Goal: Information Seeking & Learning: Get advice/opinions

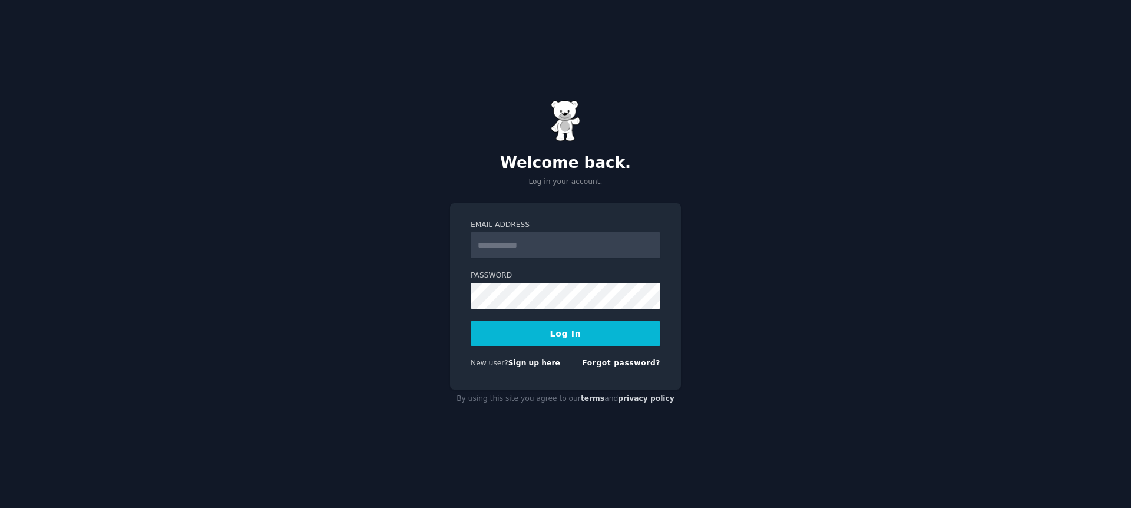
click at [580, 252] on input "Email Address" at bounding box center [566, 245] width 190 height 26
click at [550, 242] on input "Email Address" at bounding box center [566, 245] width 190 height 26
click at [460, 282] on div "Email Address Password Log In New user? Sign up here Forgot password?" at bounding box center [565, 296] width 231 height 186
click at [543, 242] on input "Email Address" at bounding box center [566, 245] width 190 height 26
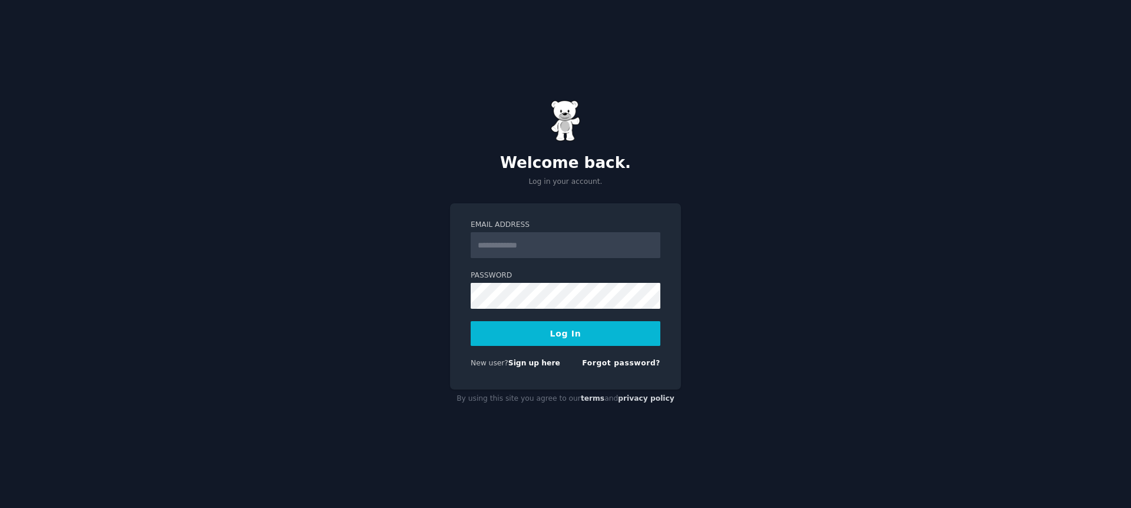
click at [504, 376] on div "Email Address Password Log In New user? Sign up here Forgot password?" at bounding box center [565, 296] width 231 height 186
click at [519, 242] on input "Email Address" at bounding box center [566, 245] width 190 height 26
type input "**********"
click at [578, 309] on form "**********" at bounding box center [566, 296] width 190 height 153
click at [557, 346] on form "**********" at bounding box center [566, 296] width 190 height 153
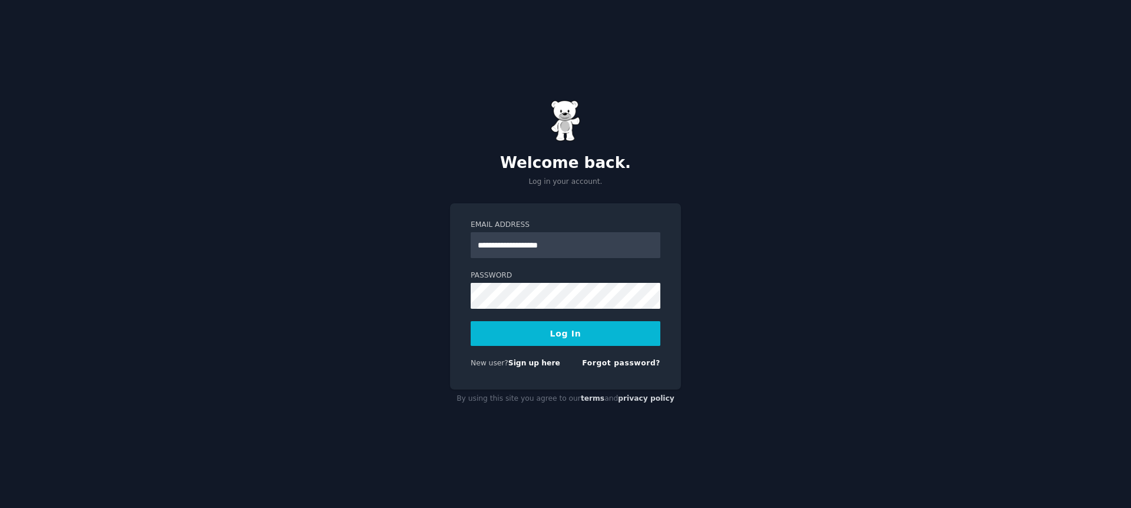
click at [569, 341] on button "Log In" at bounding box center [566, 333] width 190 height 25
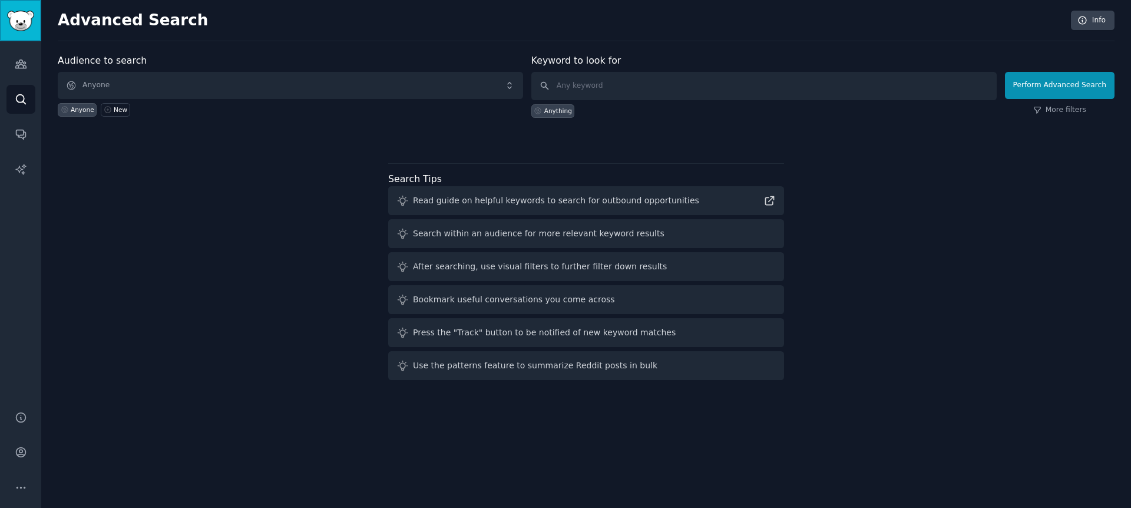
click at [15, 26] on img "Sidebar" at bounding box center [20, 21] width 27 height 21
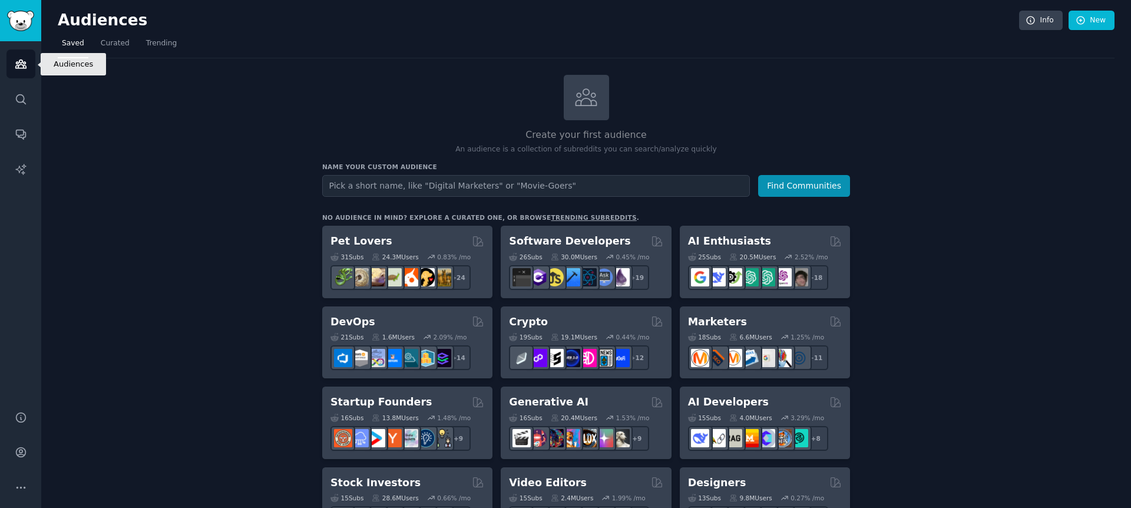
click at [19, 51] on link "Audiences" at bounding box center [20, 63] width 29 height 29
click at [20, 98] on icon "Sidebar" at bounding box center [21, 99] width 12 height 12
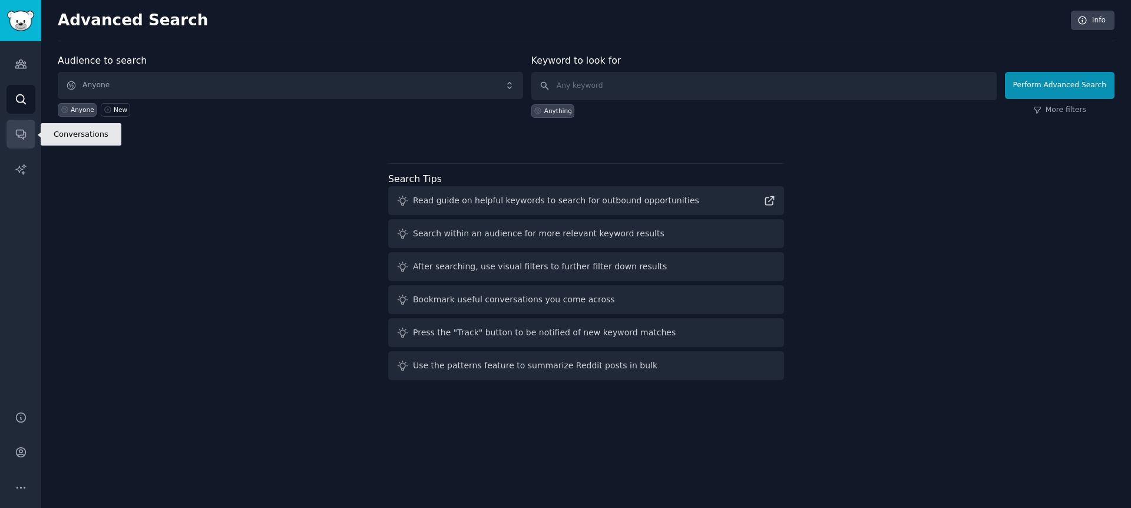
click at [24, 127] on link "Conversations" at bounding box center [20, 134] width 29 height 29
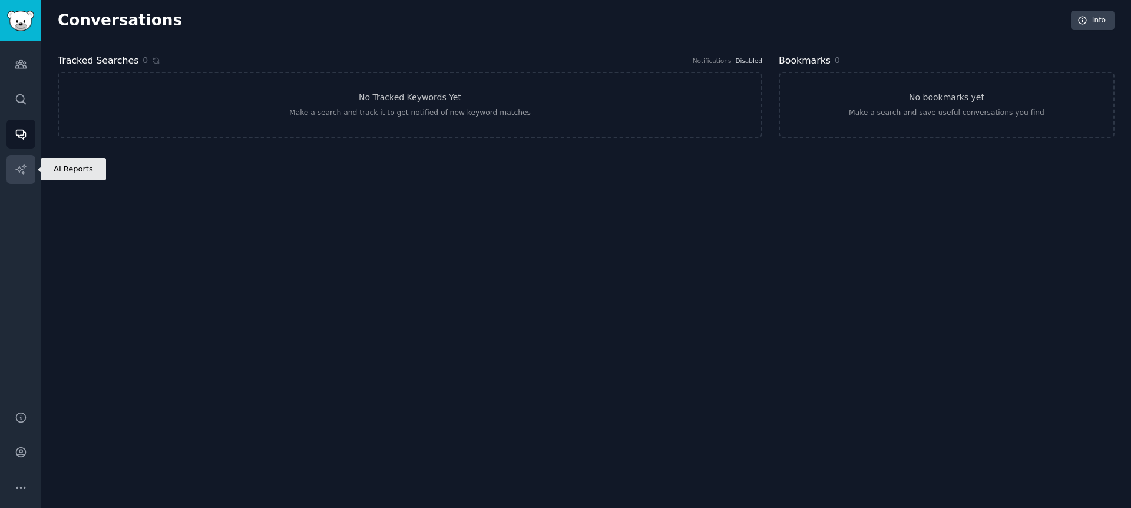
click at [24, 161] on link "AI Reports" at bounding box center [20, 169] width 29 height 29
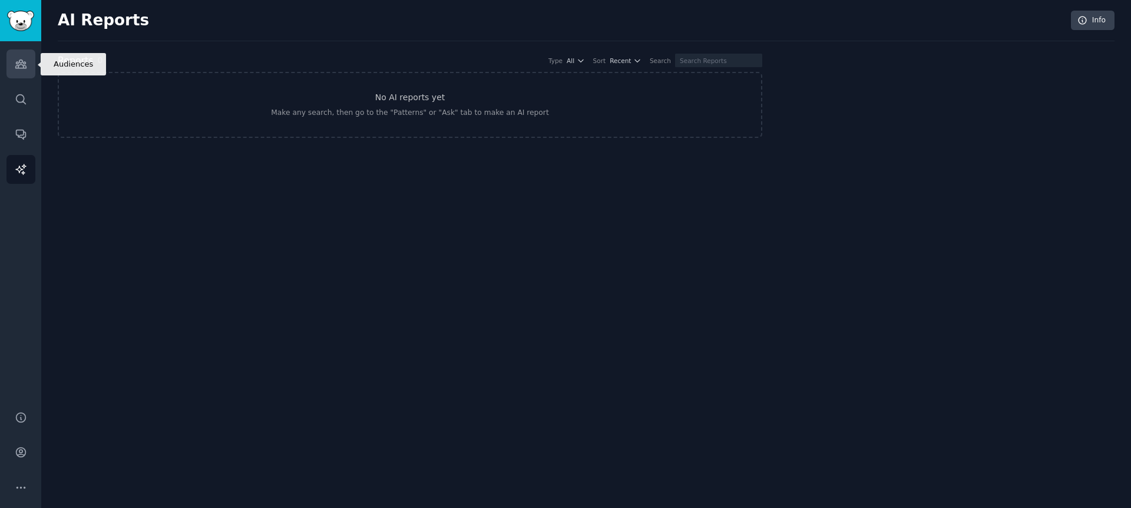
click at [21, 71] on link "Audiences" at bounding box center [20, 63] width 29 height 29
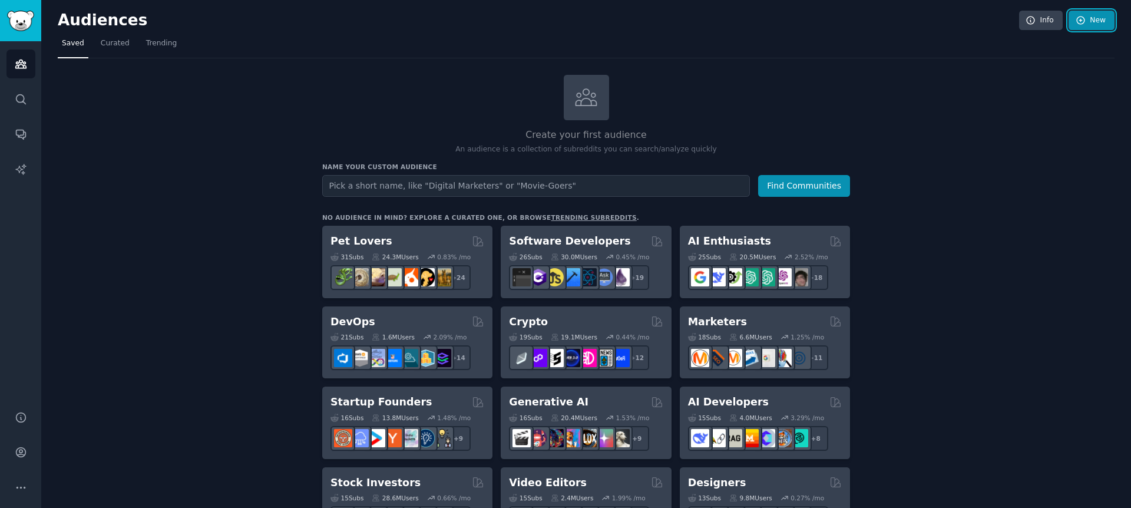
click at [1095, 22] on link "New" at bounding box center [1092, 21] width 46 height 20
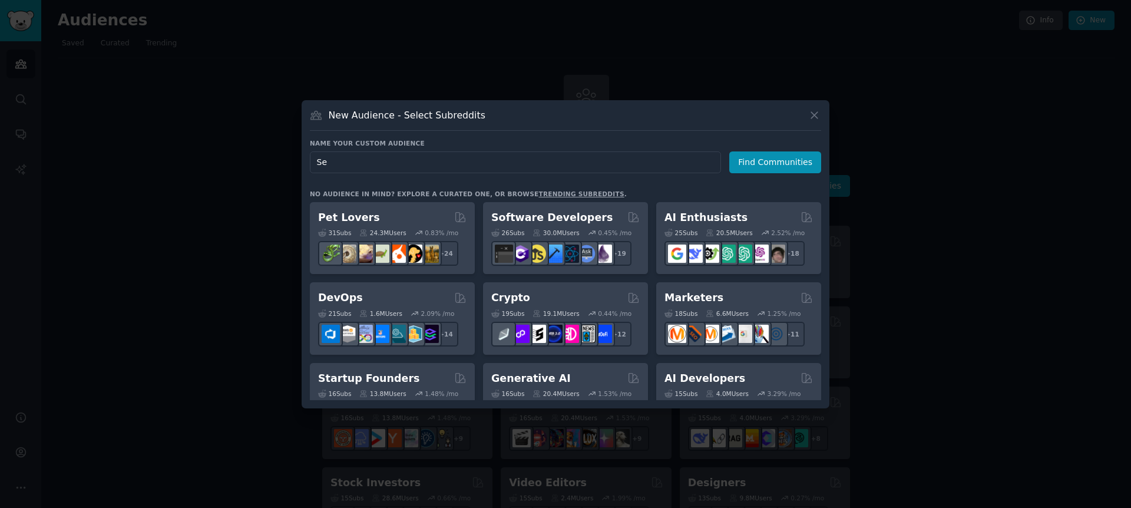
type input "S"
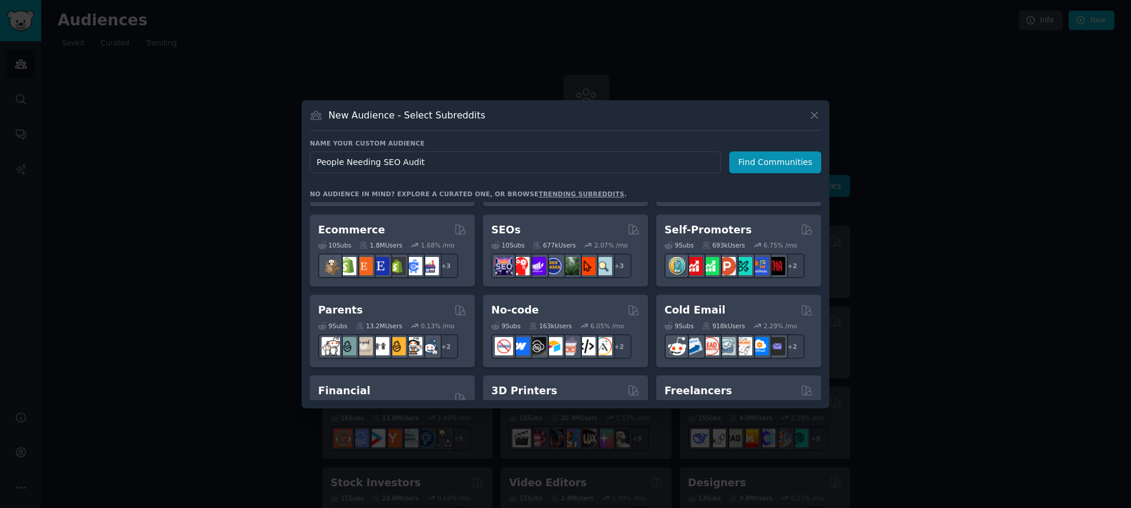
scroll to position [920, 0]
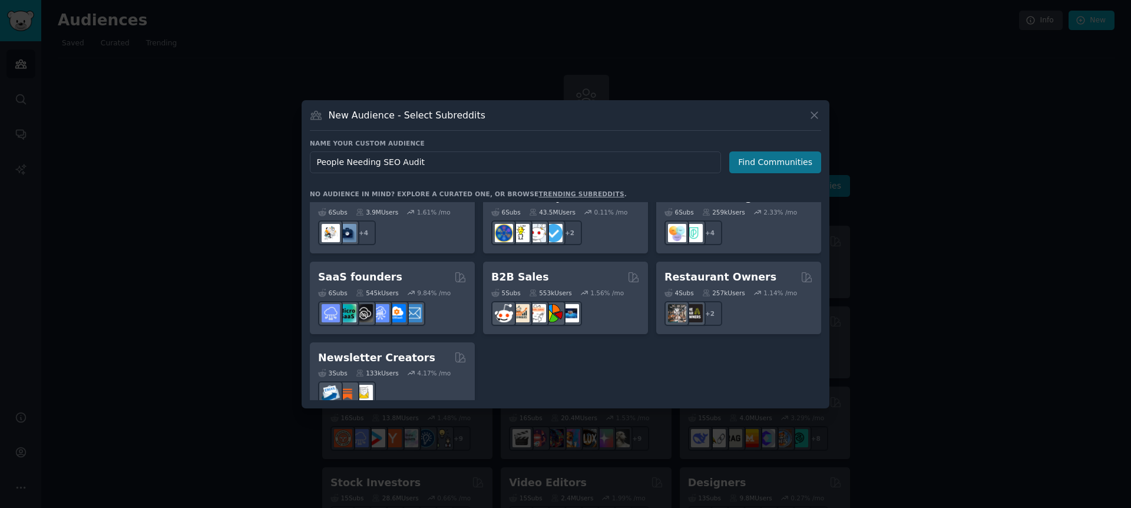
type input "People Needing SEO Audit"
click at [784, 167] on button "Find Communities" at bounding box center [775, 162] width 92 height 22
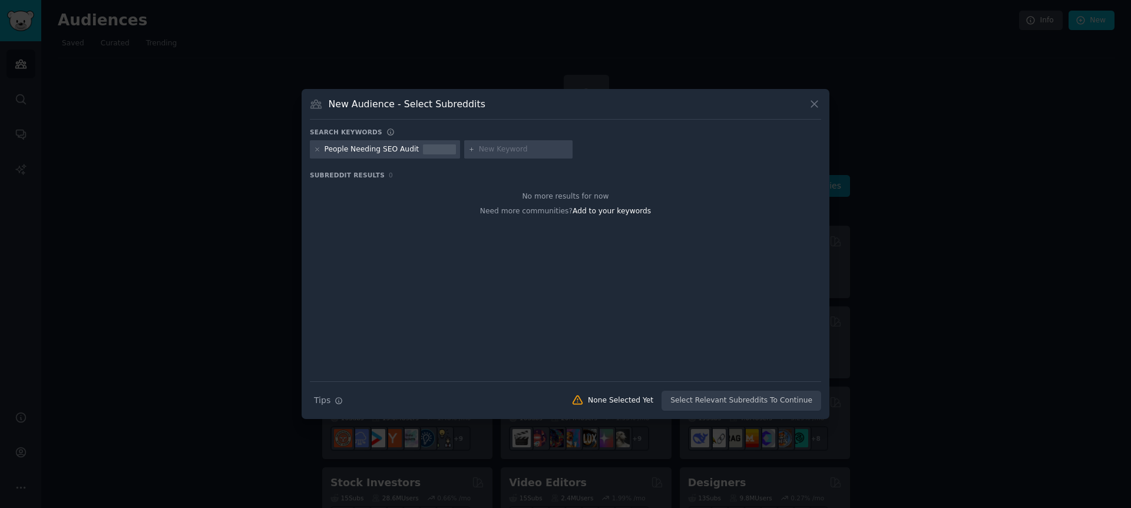
click at [362, 154] on div "People Needing SEO Audit" at bounding box center [372, 149] width 95 height 11
click at [437, 152] on div at bounding box center [439, 149] width 33 height 11
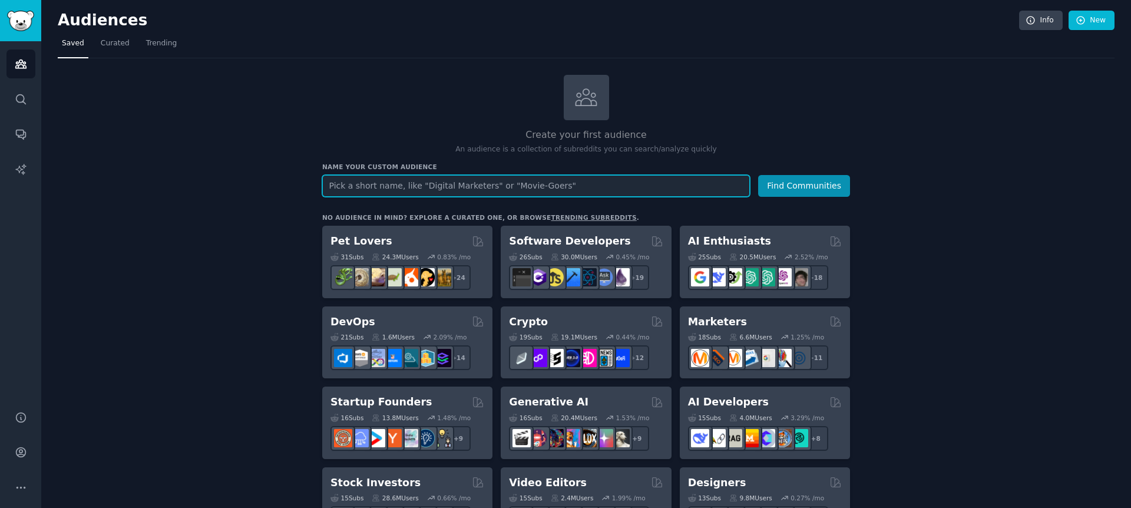
click at [541, 188] on input "text" at bounding box center [536, 186] width 428 height 22
paste input "Hi, I came across your post and wanted to reach out. I’m currently working on a…"
type input "Hi, I came across your post and wanted to reach out. I’m currently working on a…"
type input "People Needing SEO Audit"
click at [758, 175] on button "Find Communities" at bounding box center [804, 186] width 92 height 22
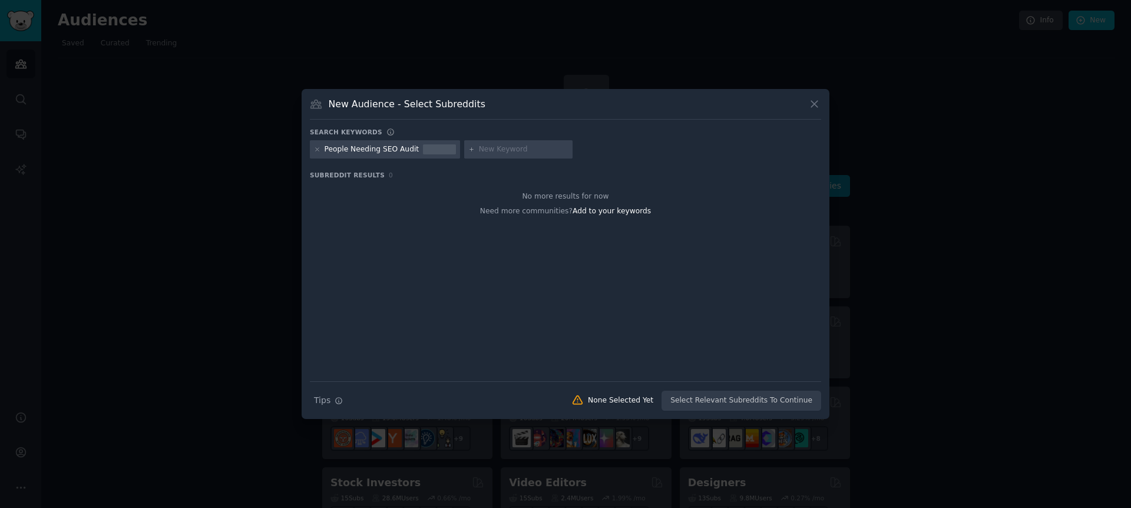
click at [509, 146] on input "text" at bounding box center [524, 149] width 90 height 11
type input "seo audit"
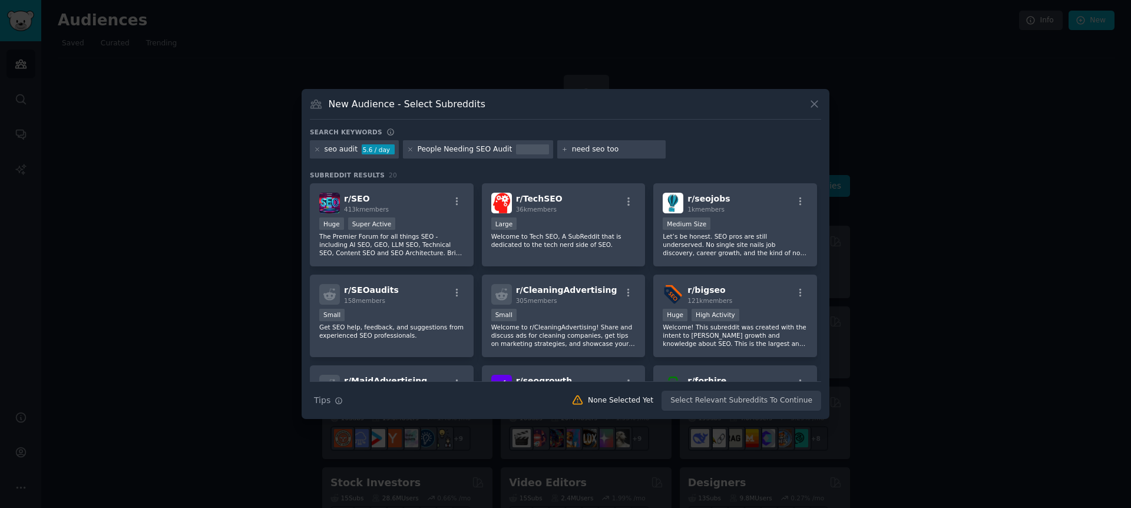
type input "need seo tool"
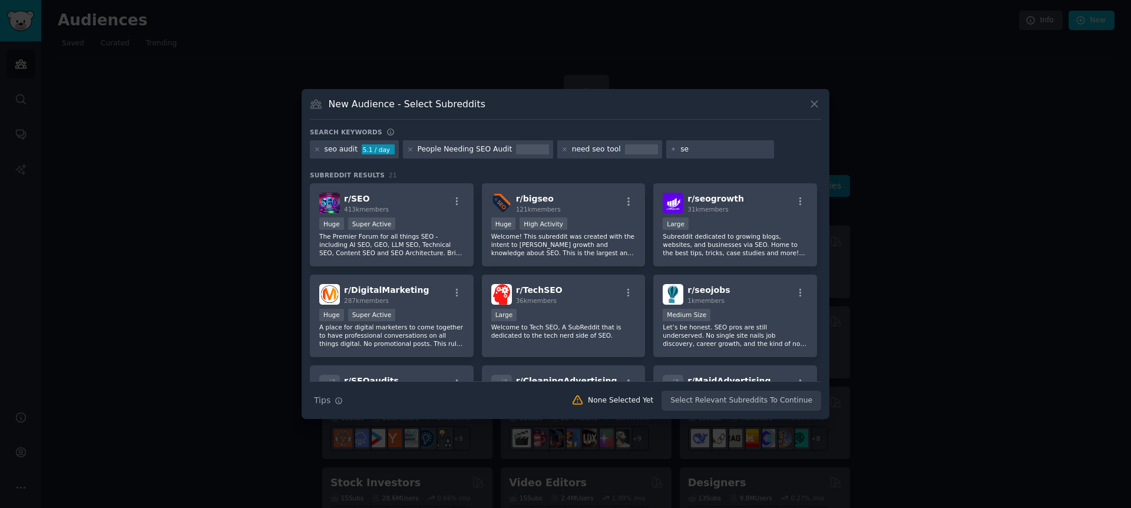
type input "s"
type input "seo audit"
click at [481, 149] on div "People Needing SEO Audit" at bounding box center [465, 149] width 95 height 11
click at [719, 159] on div at bounding box center [720, 149] width 108 height 19
click at [731, 155] on div at bounding box center [720, 149] width 108 height 19
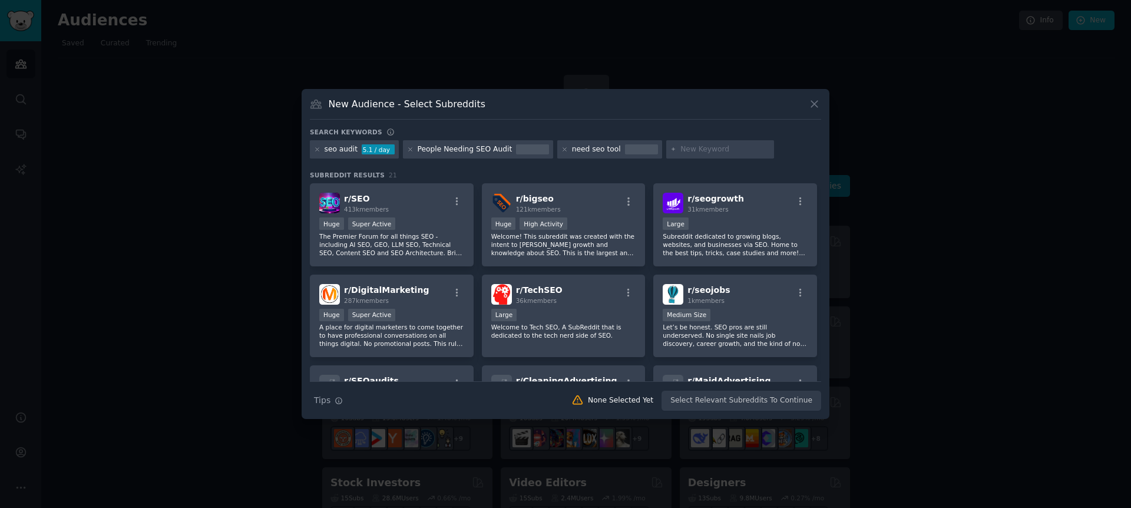
click at [704, 144] on input "text" at bounding box center [726, 149] width 90 height 11
type input "rank website"
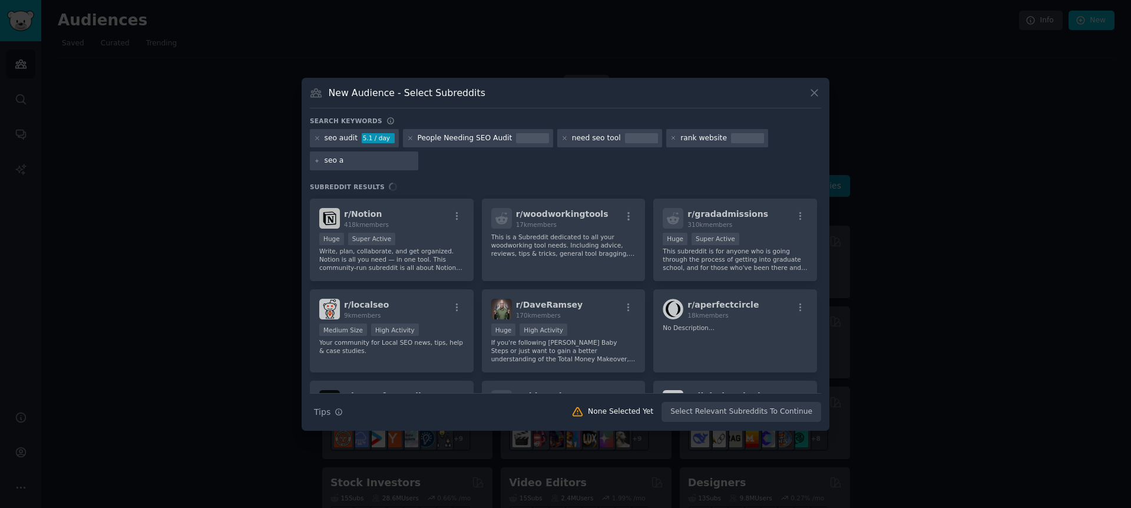
scroll to position [87, 0]
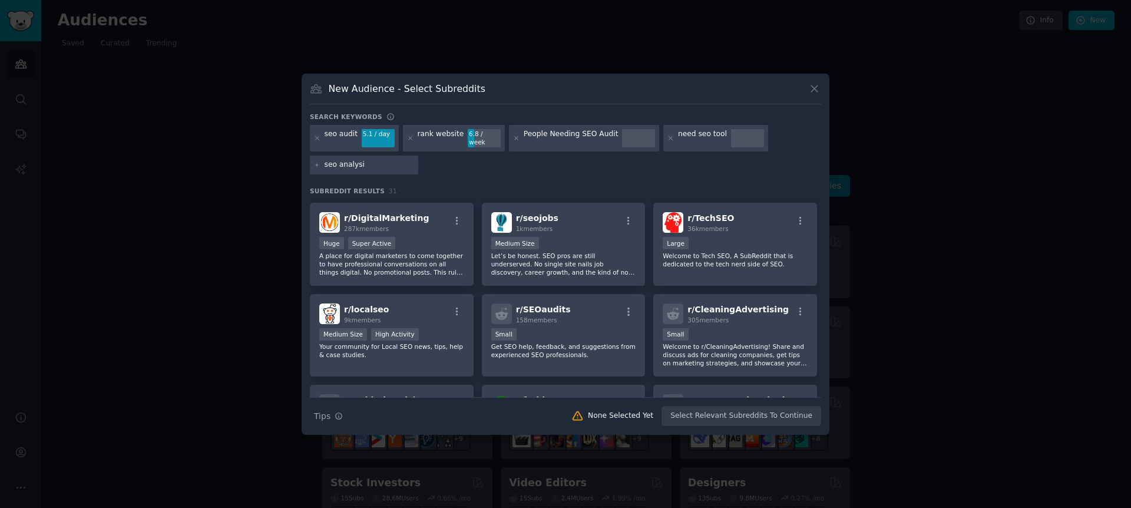
type input "seo analysis"
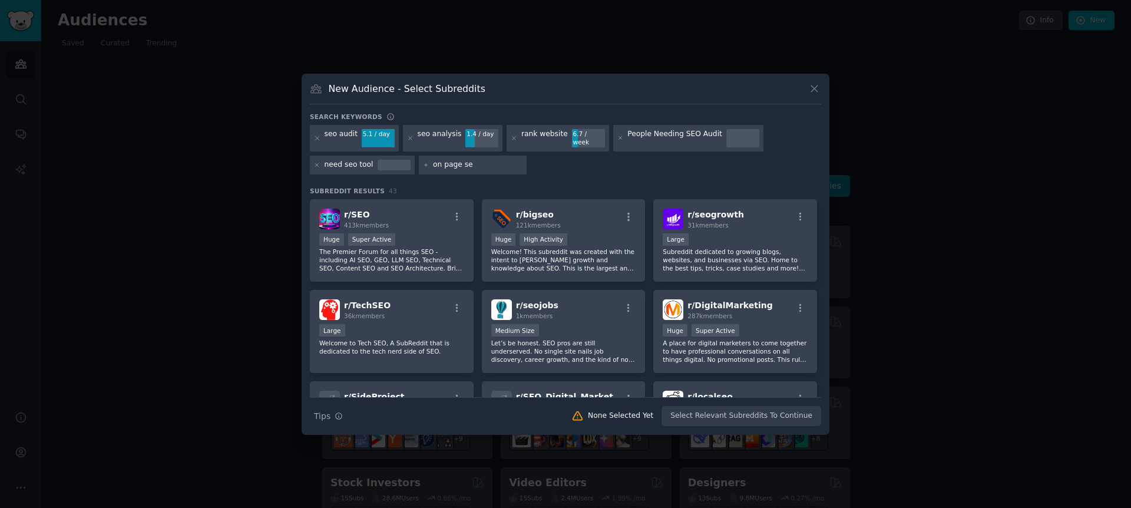
type input "on page seo"
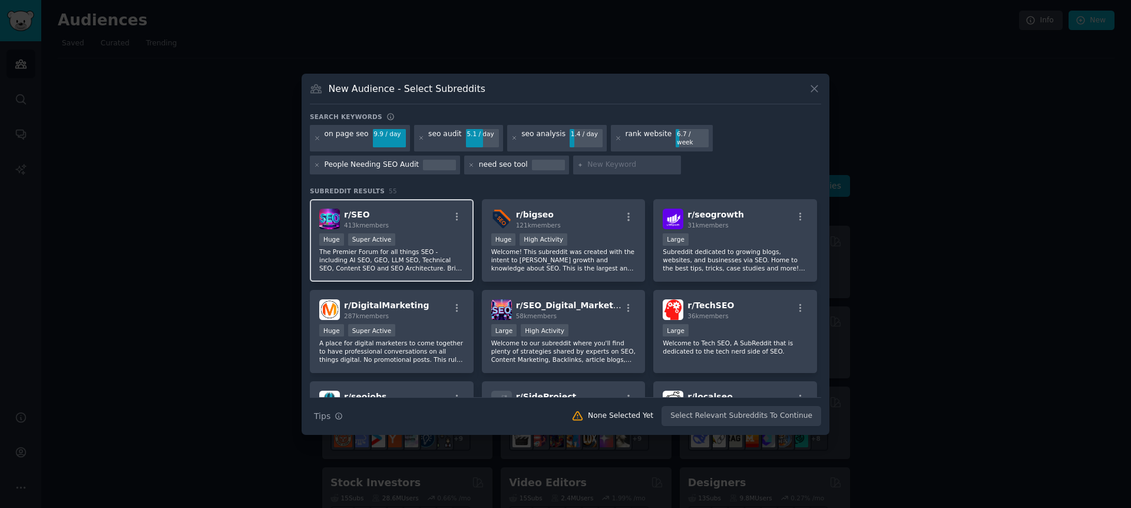
click at [416, 266] on p "The Premier Forum for all things SEO - including AI SEO, GEO, LLM SEO, Technica…" at bounding box center [391, 259] width 145 height 25
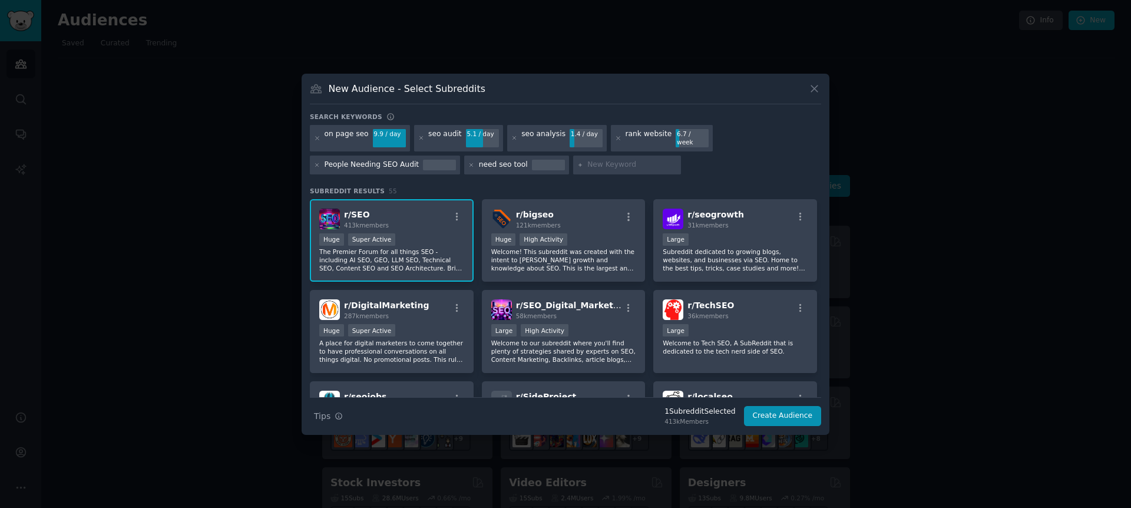
click at [576, 260] on p "Welcome! This subreddit was created with the intent to foster growth and knowle…" at bounding box center [563, 259] width 145 height 25
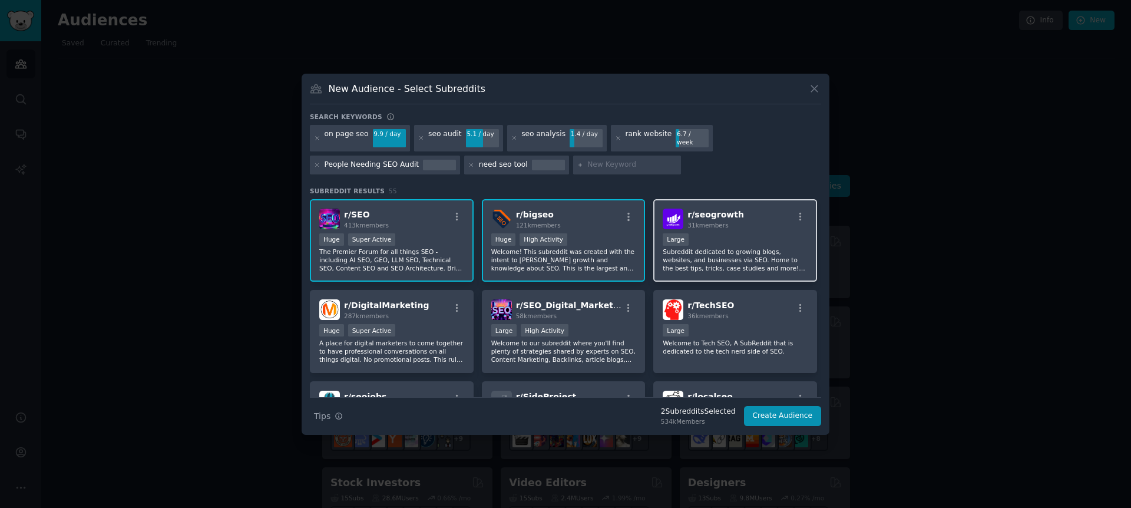
click at [705, 262] on p "Subreddit dedicated to growing blogs, websites, and businesses via SEO. Home to…" at bounding box center [735, 259] width 145 height 25
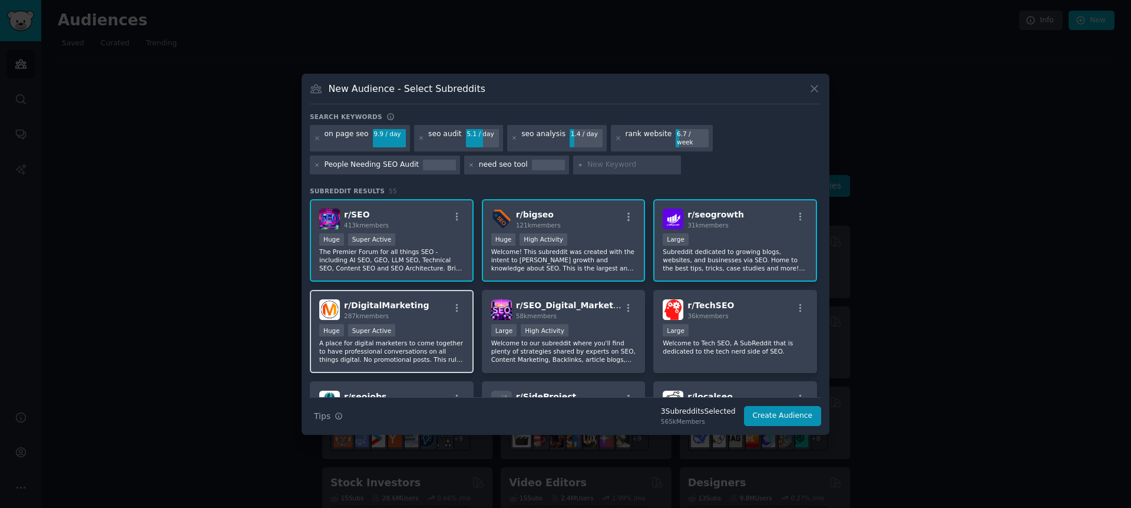
click at [440, 331] on div "Huge Super Active" at bounding box center [391, 331] width 145 height 15
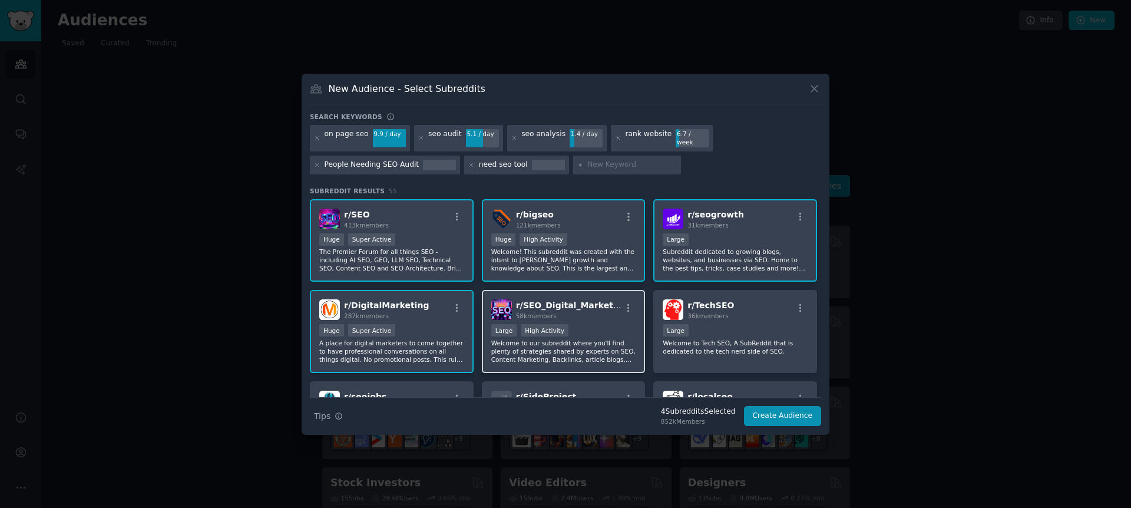
click at [573, 349] on p "Welcome to our subreddit where you'll find plenty of strategies shared by exper…" at bounding box center [563, 351] width 145 height 25
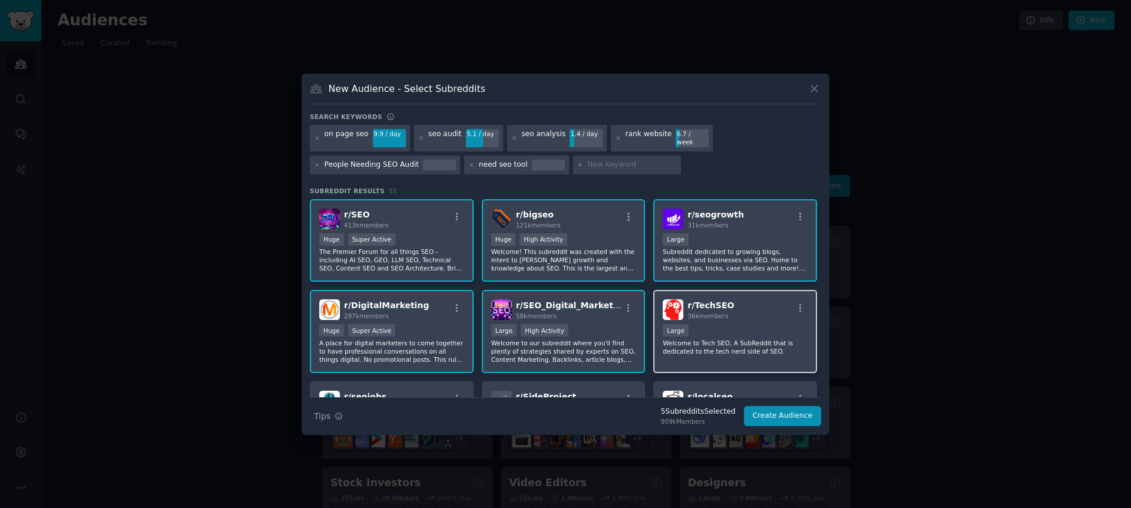
click at [729, 342] on p "Welcome to Tech SEO, A SubReddit that is dedicated to the tech nerd side of SEO." at bounding box center [735, 347] width 145 height 16
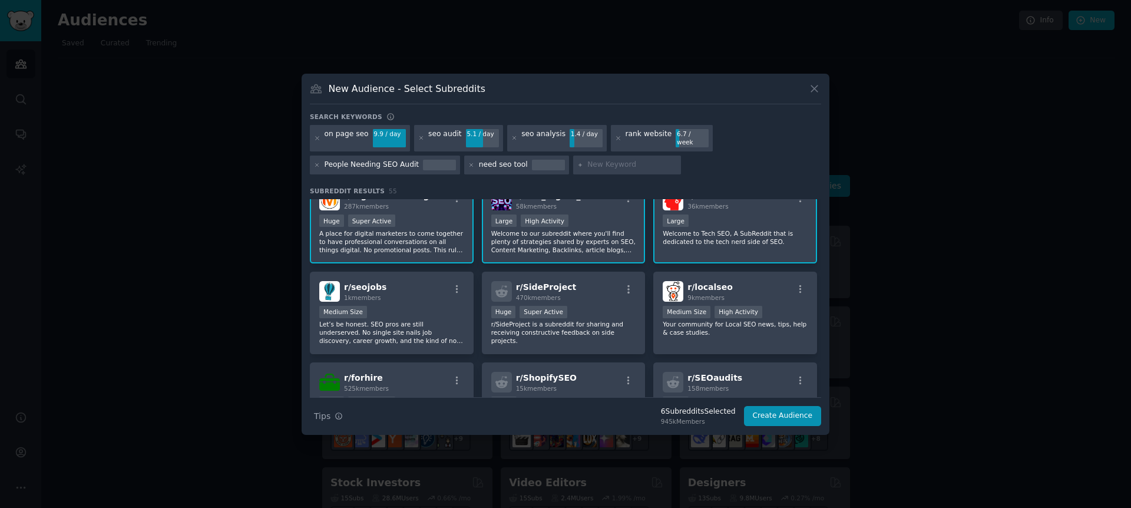
scroll to position [114, 0]
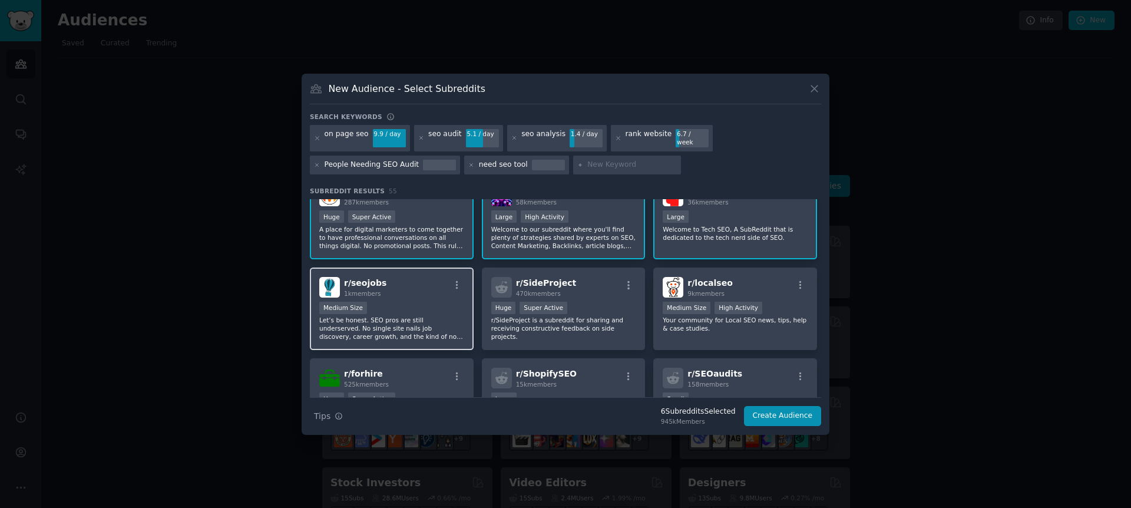
click at [427, 316] on p "Let’s be honest. SEO pros are still underserved. No single site nails job disco…" at bounding box center [391, 328] width 145 height 25
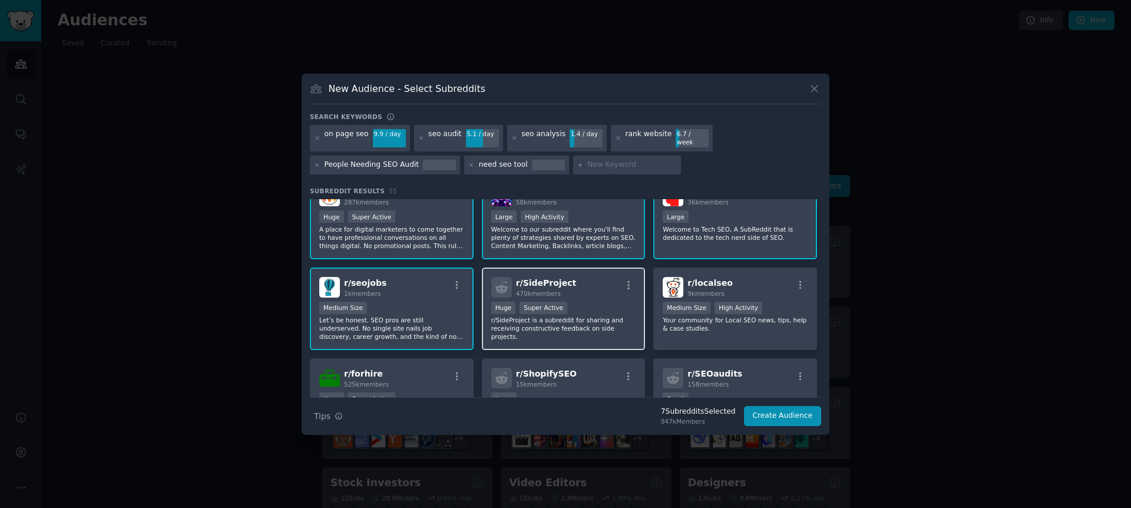
scroll to position [212, 0]
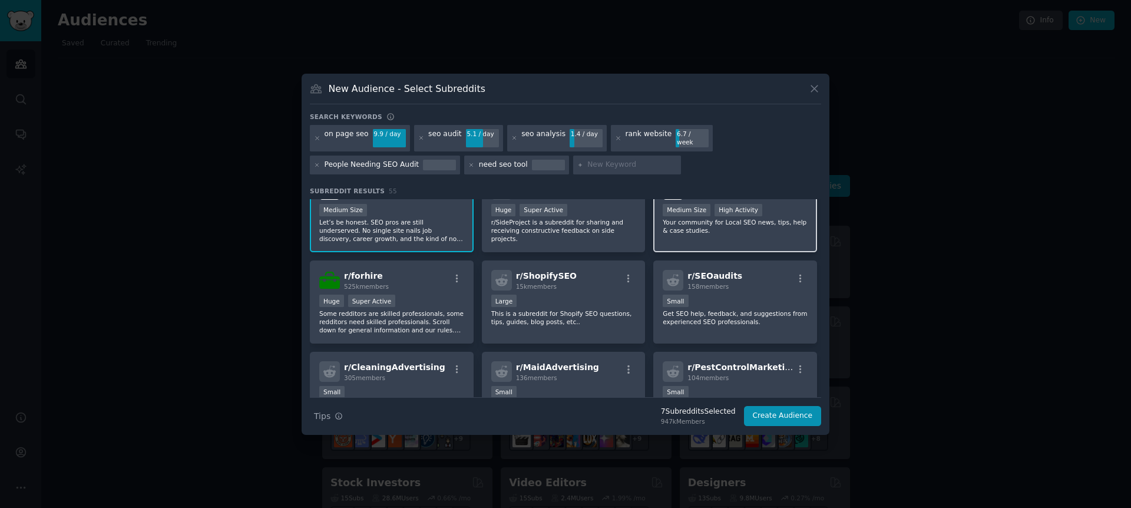
click at [696, 235] on div "r/ localseo 9k members Medium Size High Activity Your community for Local SEO n…" at bounding box center [735, 211] width 164 height 83
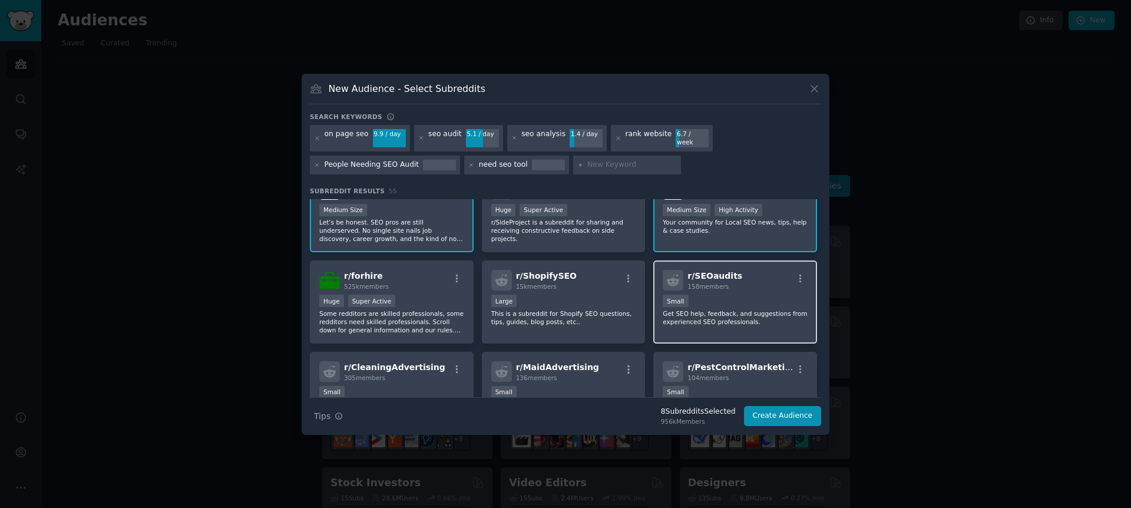
click at [727, 299] on div "Small" at bounding box center [735, 302] width 145 height 15
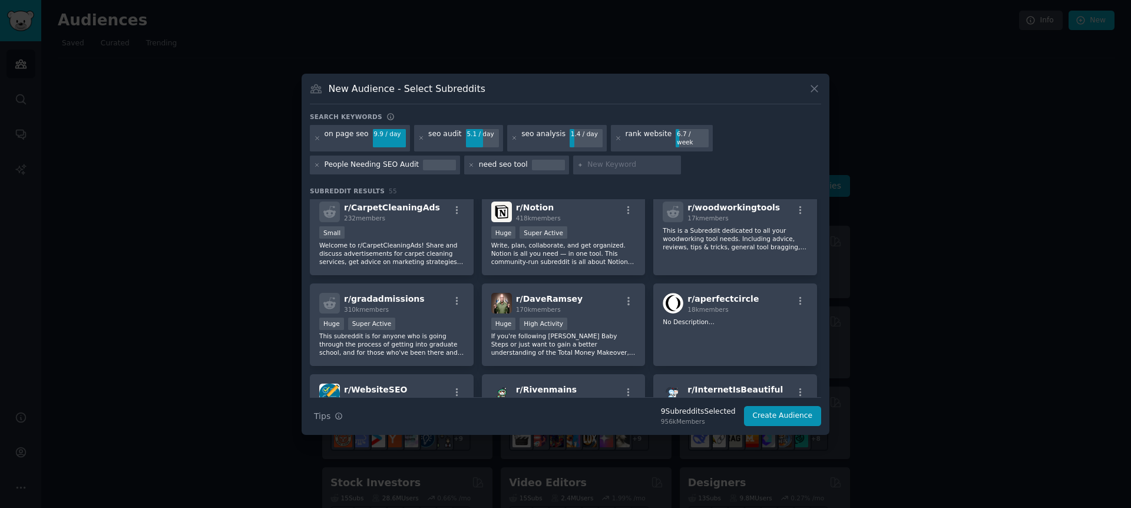
scroll to position [551, 0]
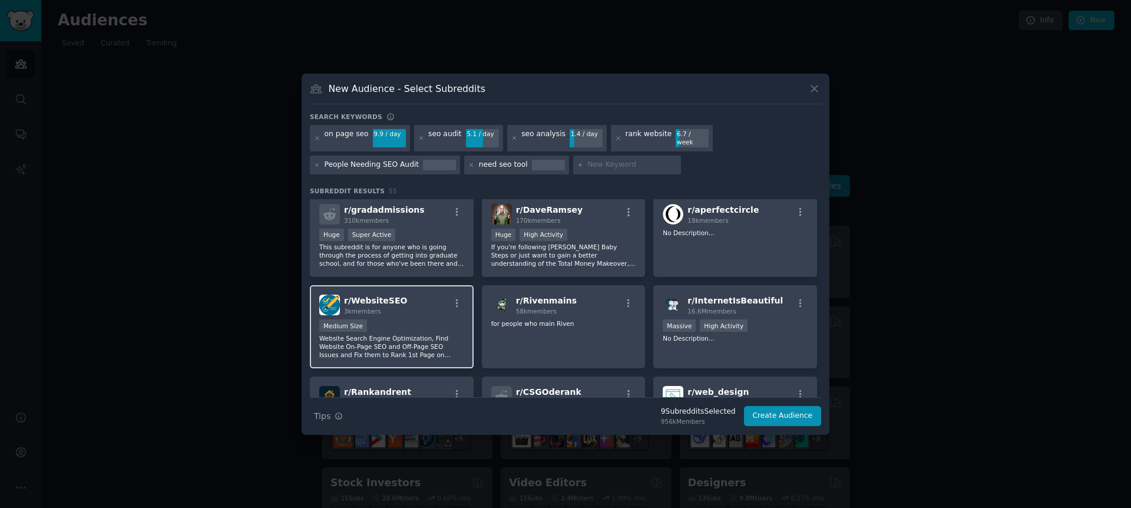
click at [426, 341] on p "Website Search Engine Optimization, Find Website On-Page SEO and Off-Page SEO I…" at bounding box center [391, 346] width 145 height 25
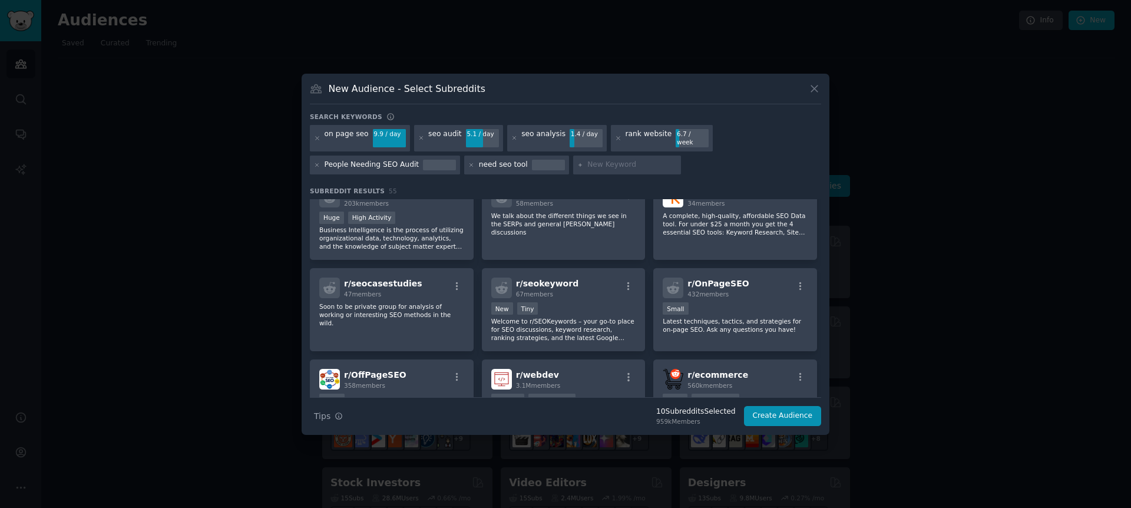
scroll to position [963, 0]
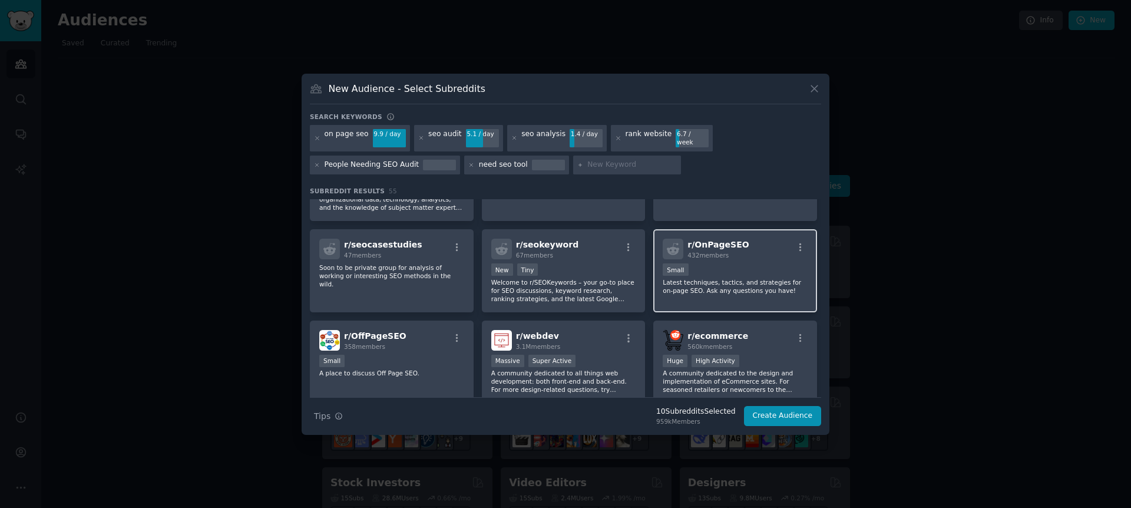
click at [712, 290] on p "Latest techniques, tactics, and strategies for on-page SEO. Ask any questions y…" at bounding box center [735, 286] width 145 height 16
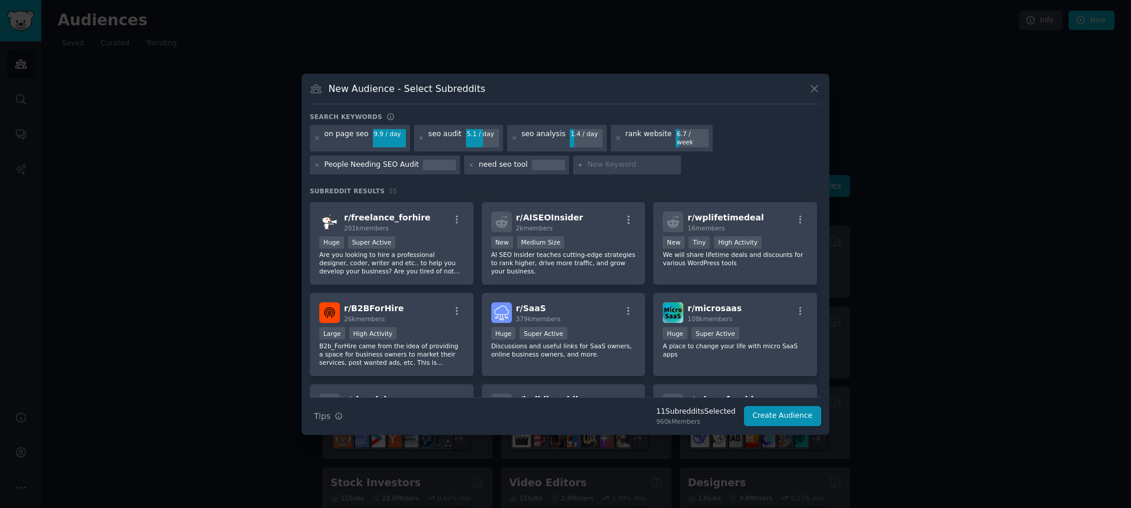
scroll to position [1267, 0]
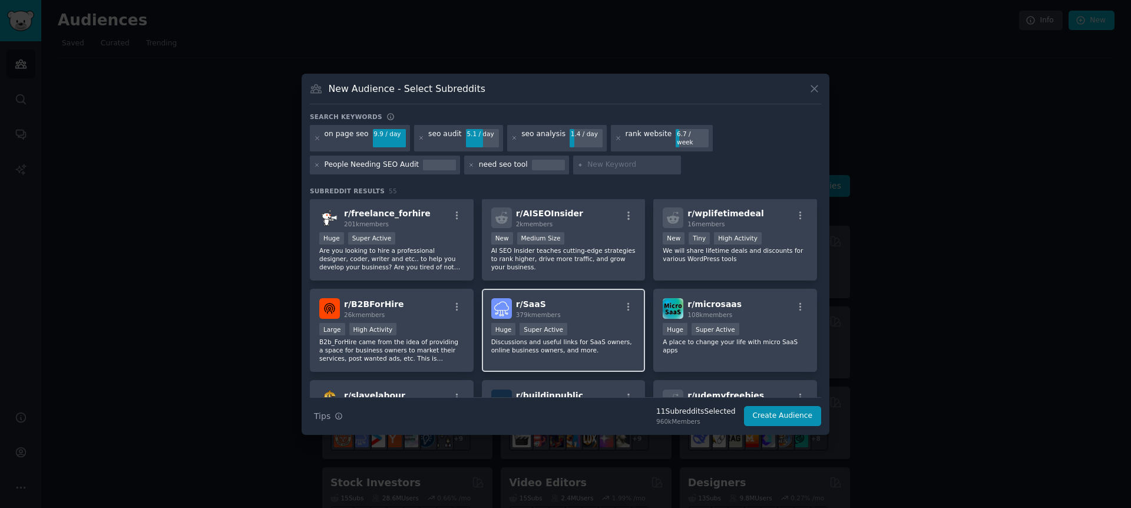
click at [554, 344] on p "Discussions and useful links for SaaS owners, online business owners, and more." at bounding box center [563, 346] width 145 height 16
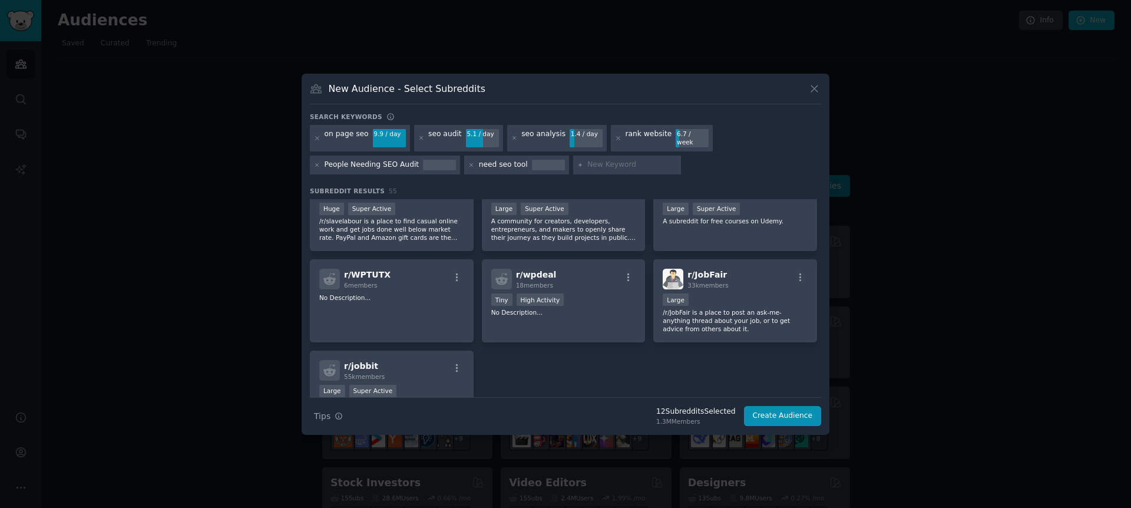
scroll to position [1540, 0]
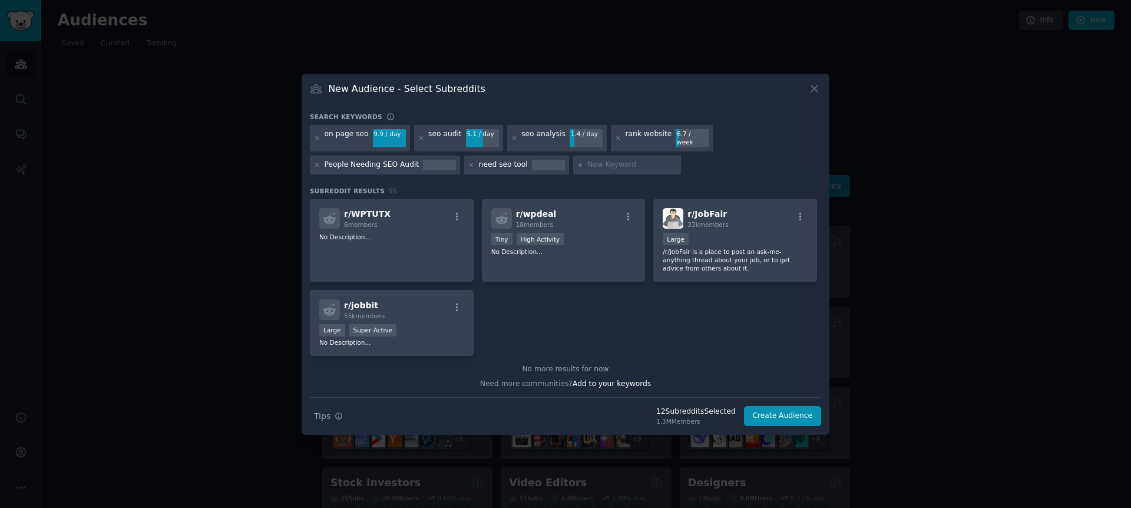
click at [629, 169] on div at bounding box center [627, 165] width 108 height 19
click at [631, 167] on div at bounding box center [627, 165] width 108 height 19
click at [606, 160] on input "text" at bounding box center [632, 165] width 90 height 11
type input "business"
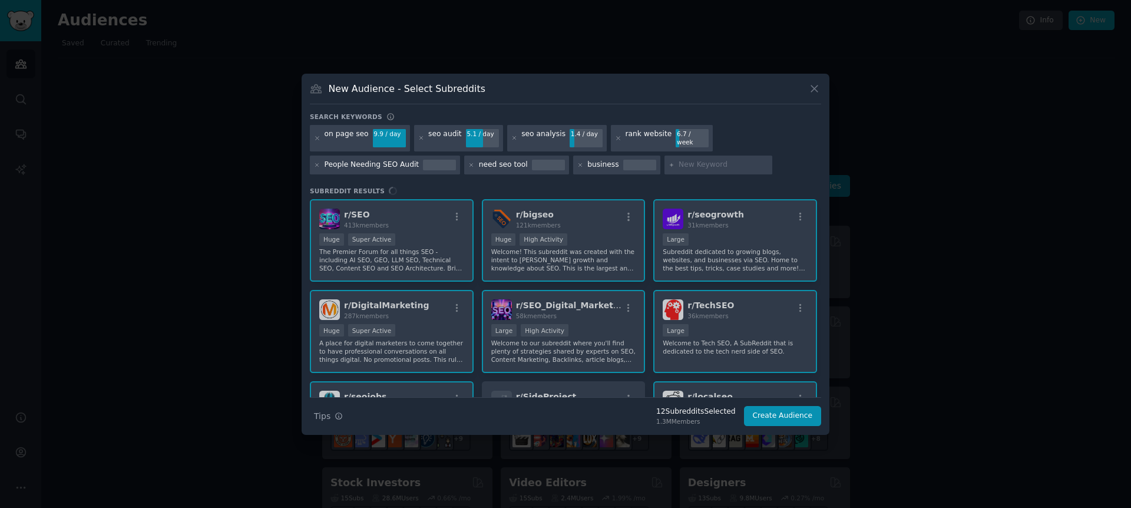
scroll to position [199, 0]
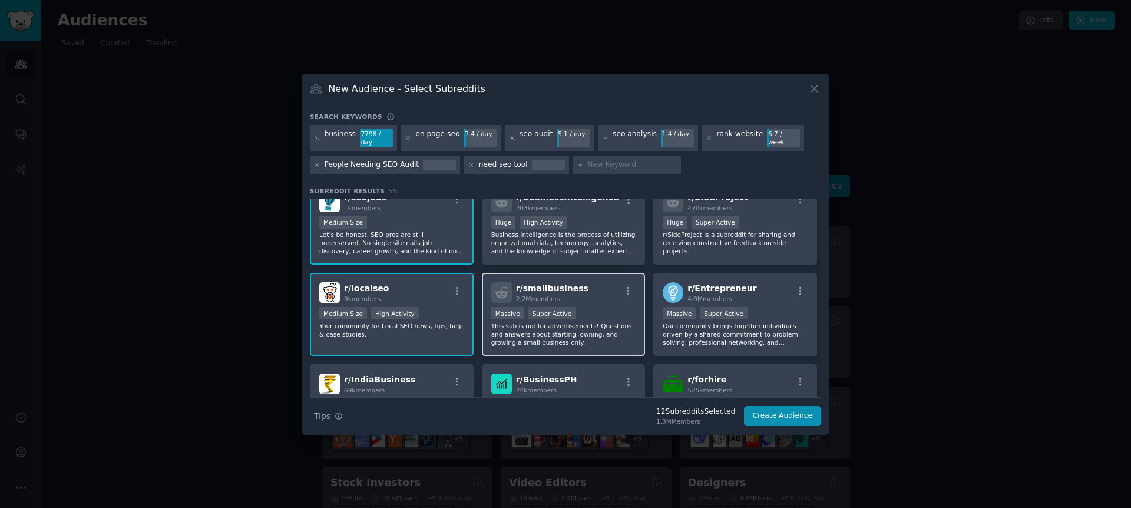
click at [619, 311] on div "Massive Super Active" at bounding box center [563, 314] width 145 height 15
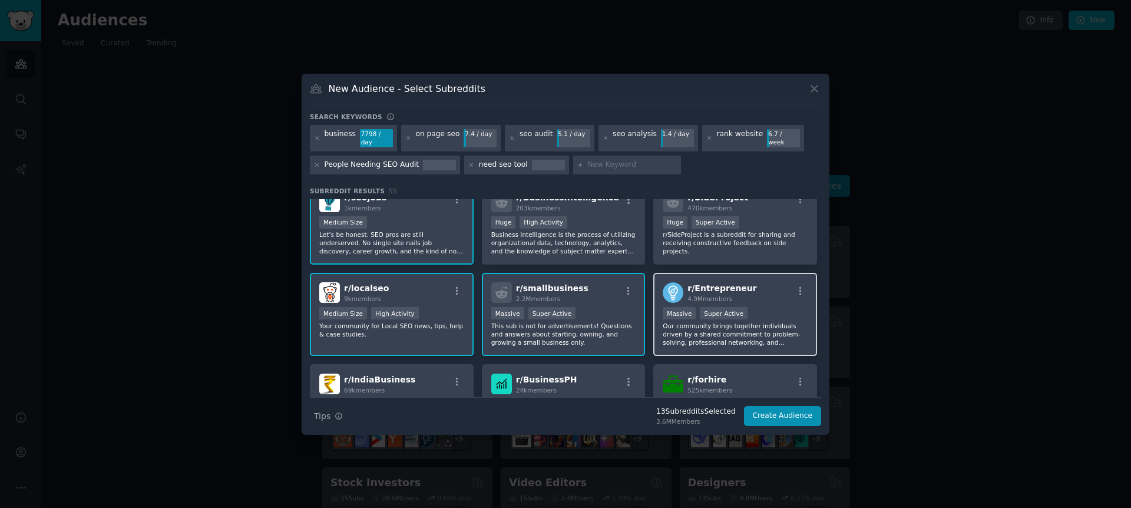
click at [714, 326] on p "Our community brings together individuals driven by a shared commitment to prob…" at bounding box center [735, 334] width 145 height 25
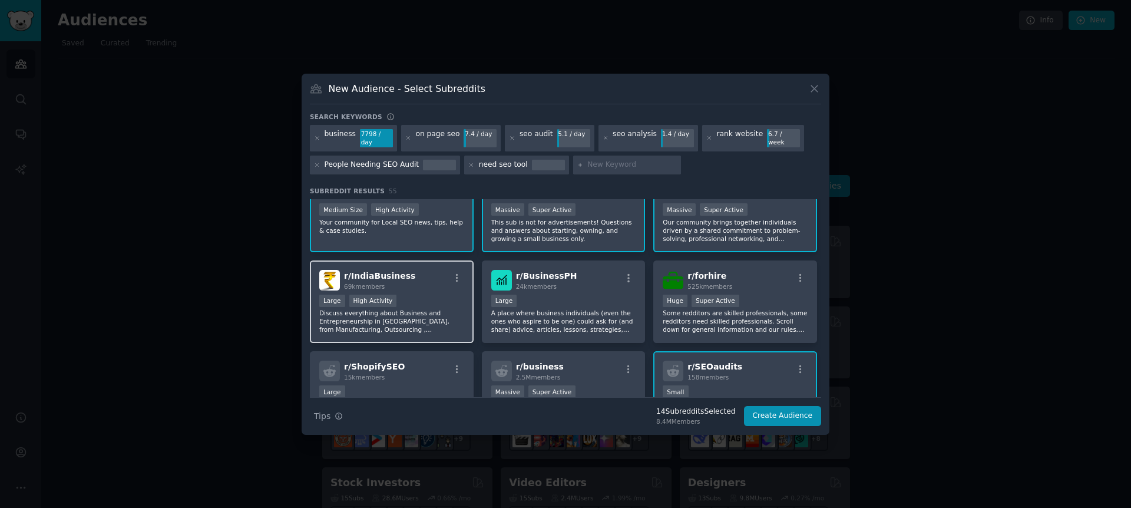
click at [444, 318] on p "Discuss everything about Business and Entrepreneurship in India, from Manufactu…" at bounding box center [391, 321] width 145 height 25
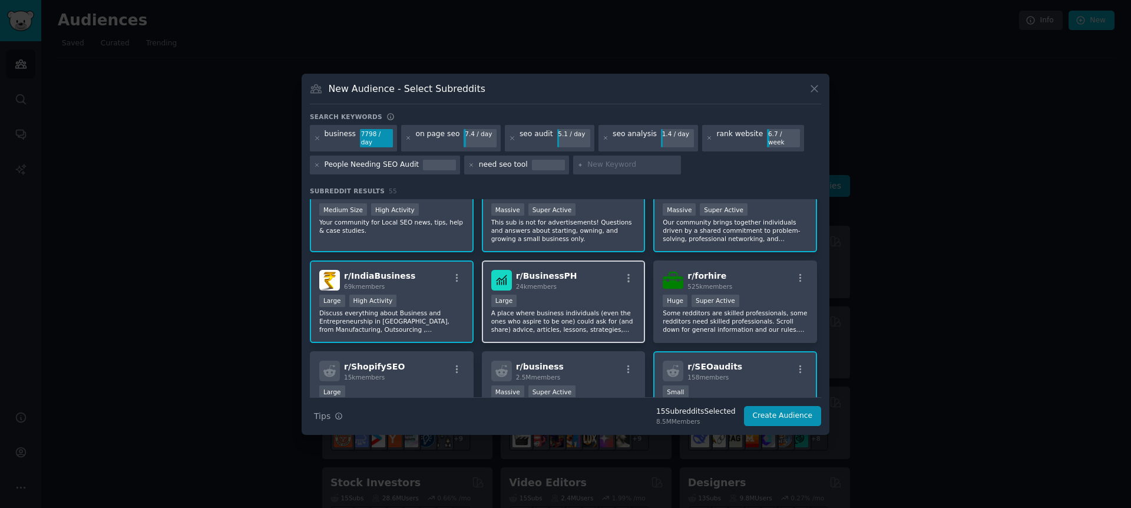
scroll to position [0, 0]
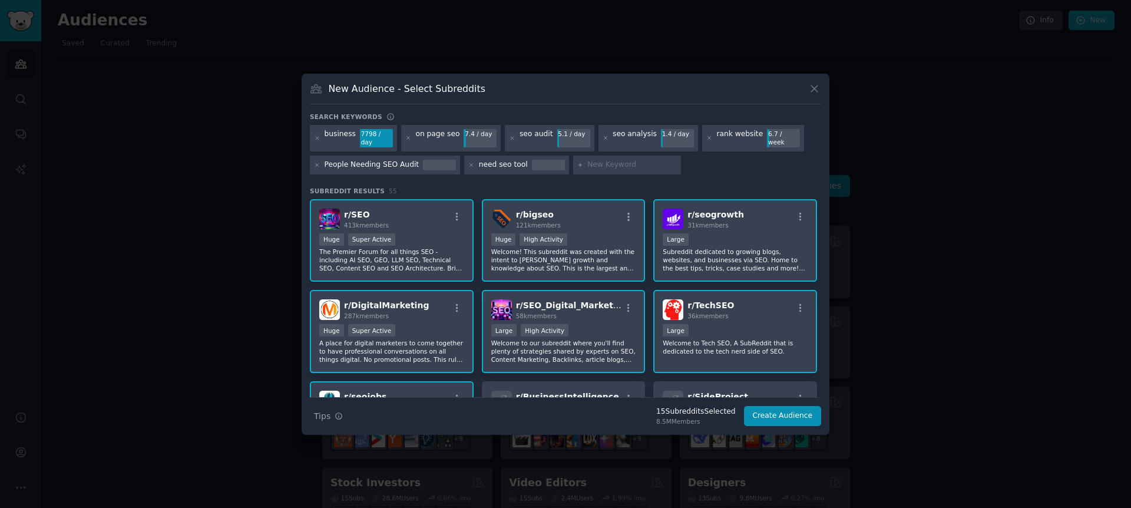
click at [537, 176] on div "Search keywords business 7798 / day on page seo 7.4 / day seo audit 5.1 / day s…" at bounding box center [565, 270] width 511 height 314
click at [316, 138] on icon at bounding box center [317, 138] width 6 height 6
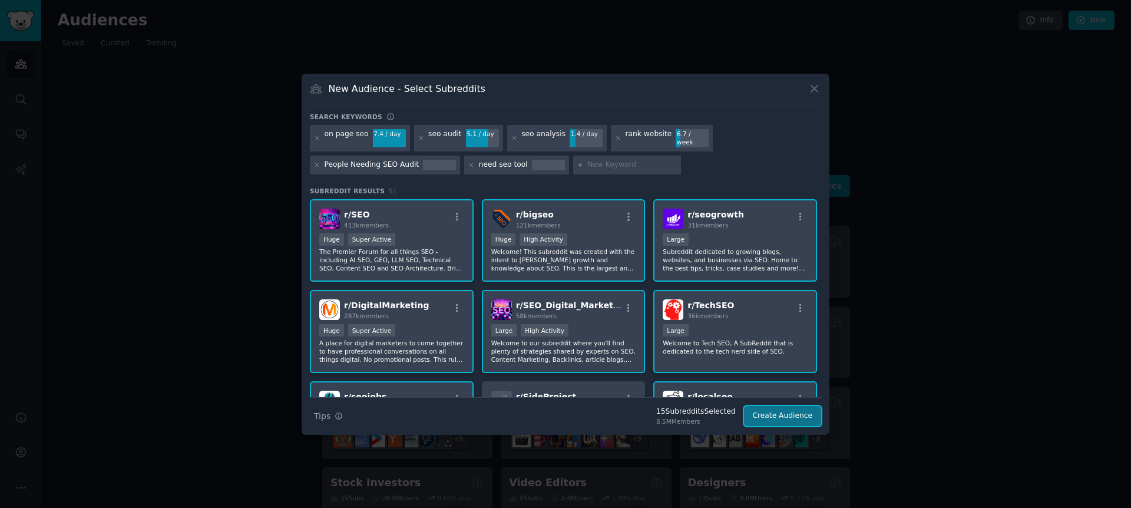
click at [779, 417] on button "Create Audience" at bounding box center [783, 416] width 78 height 20
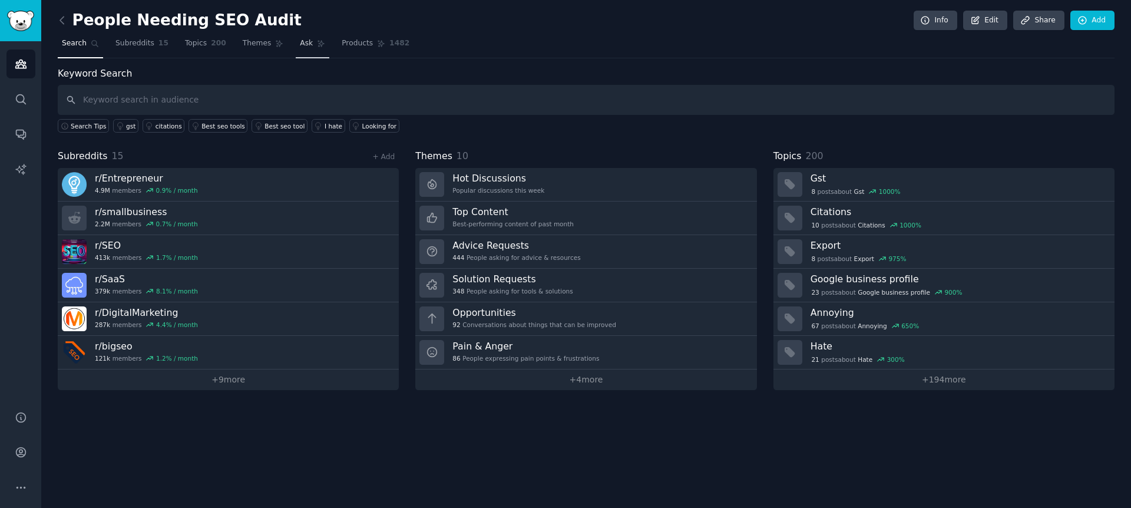
click at [300, 47] on span "Ask" at bounding box center [306, 43] width 13 height 11
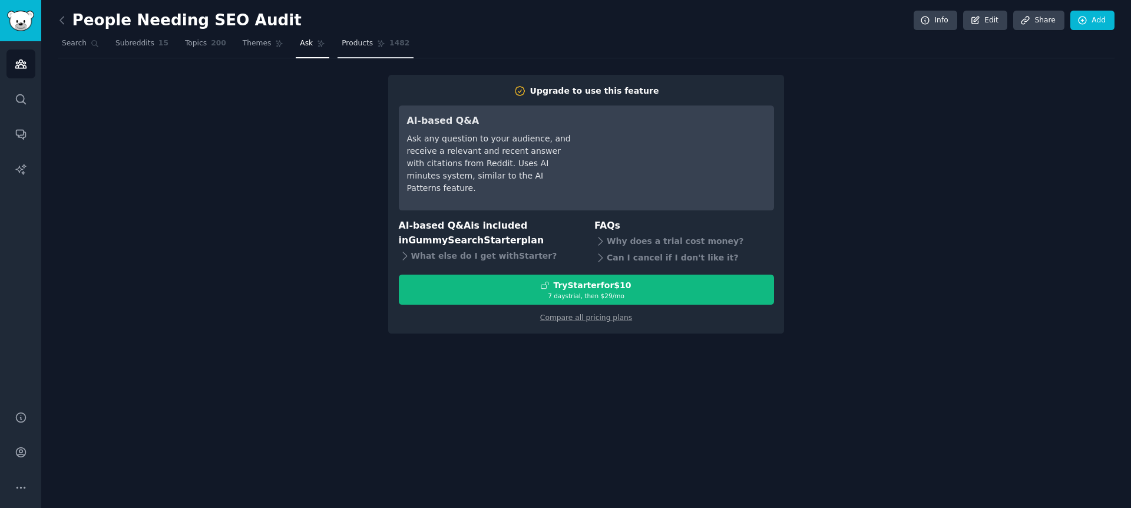
click at [346, 47] on span "Products" at bounding box center [357, 43] width 31 height 11
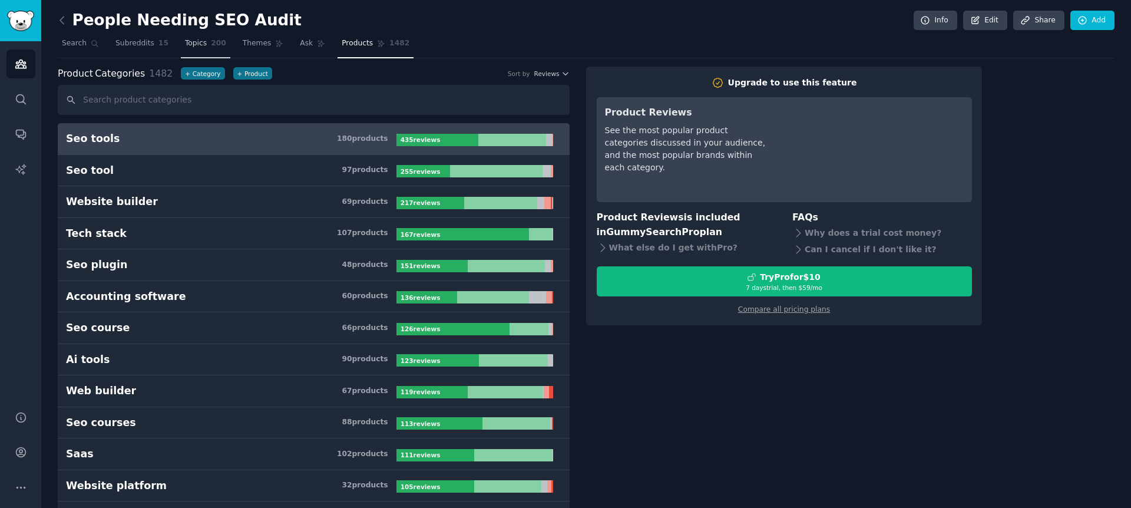
click at [189, 43] on span "Topics" at bounding box center [196, 43] width 22 height 11
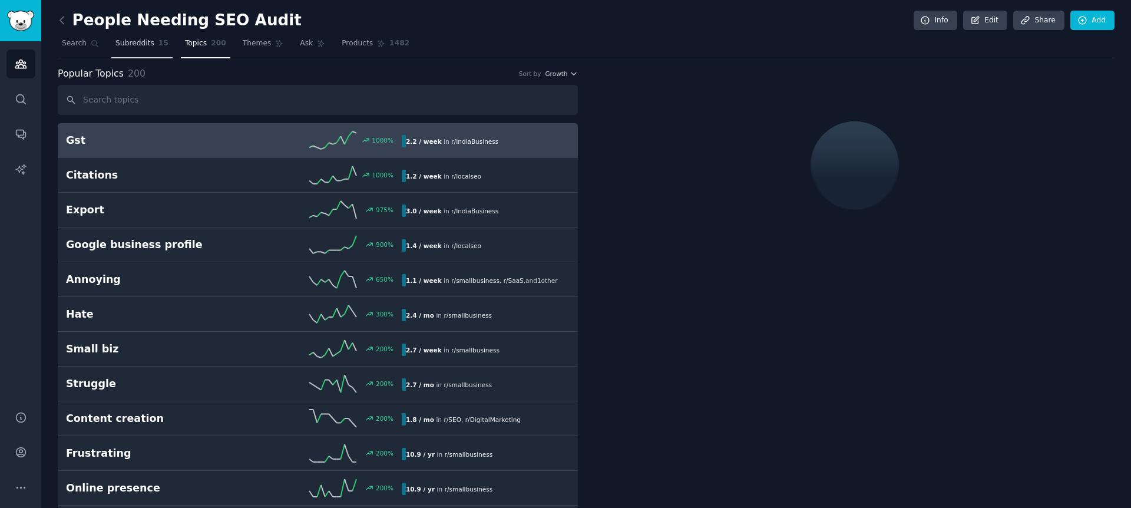
click at [133, 41] on span "Subreddits" at bounding box center [134, 43] width 39 height 11
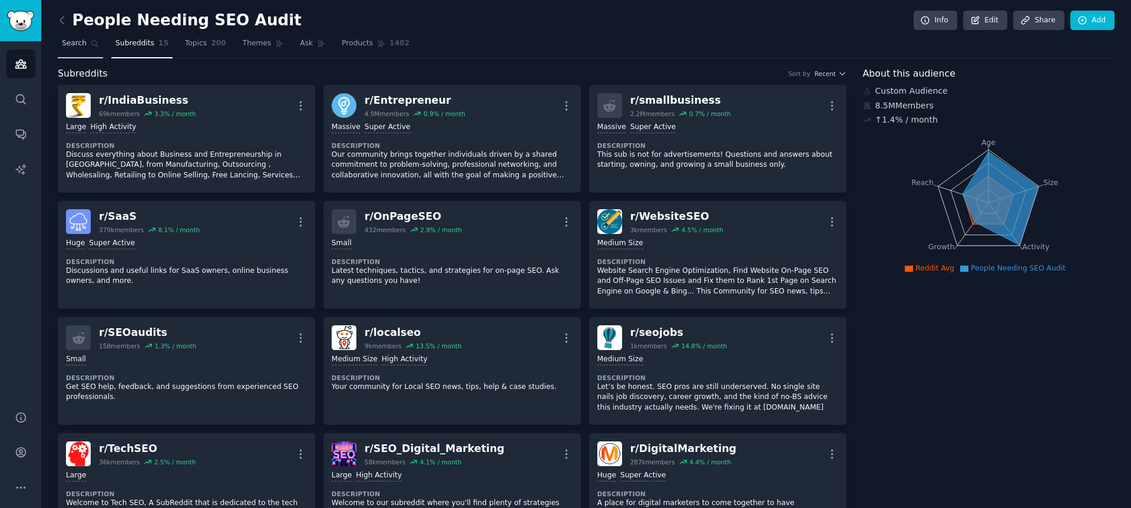
click at [65, 48] on span "Search" at bounding box center [74, 43] width 25 height 11
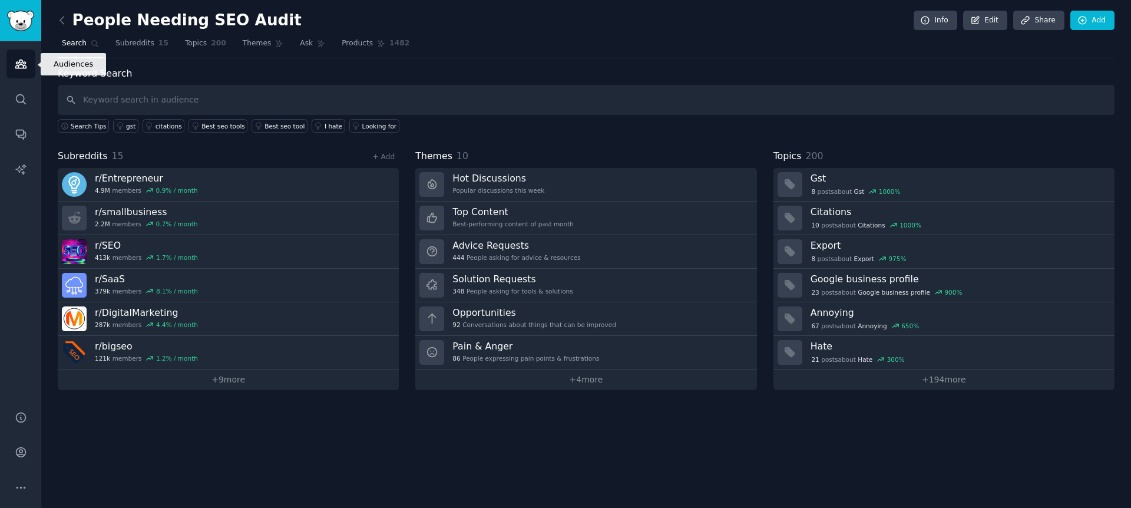
click at [18, 61] on icon "Sidebar" at bounding box center [21, 64] width 12 height 12
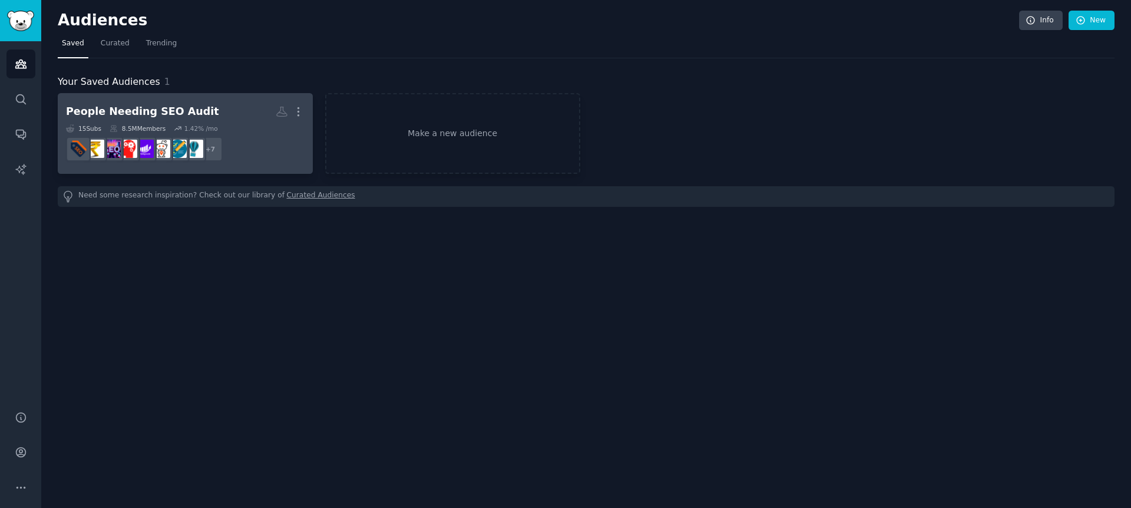
click at [166, 100] on link "People Needing SEO Audit More 15 Sub s 8.5M Members 1.42 % /mo r/seogrowth + 7" at bounding box center [185, 133] width 255 height 81
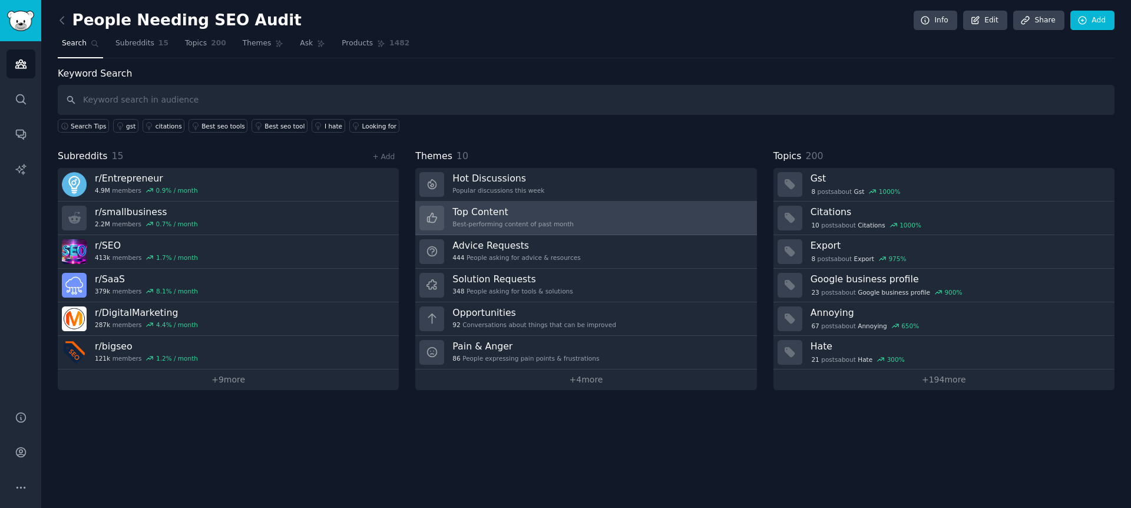
click at [511, 209] on h3 "Top Content" at bounding box center [513, 212] width 121 height 12
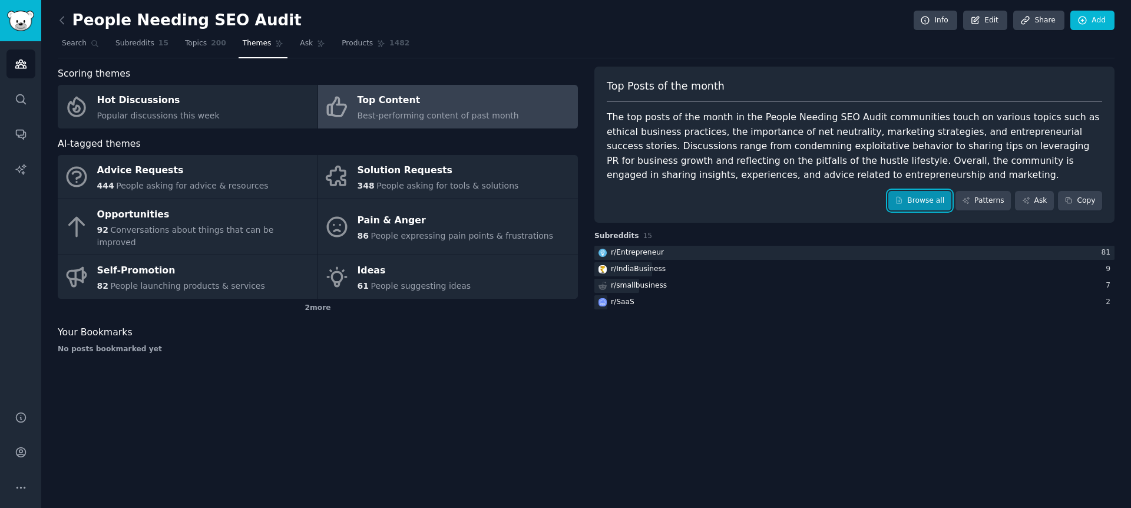
click at [903, 197] on icon at bounding box center [899, 200] width 8 height 8
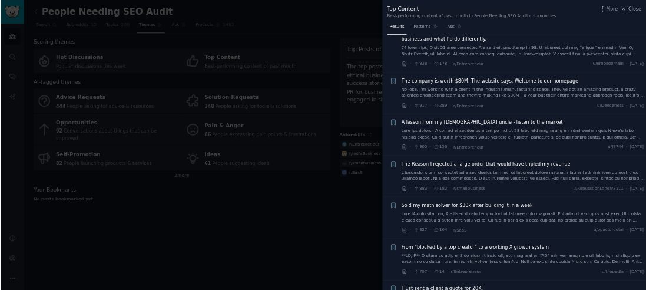
scroll to position [642, 0]
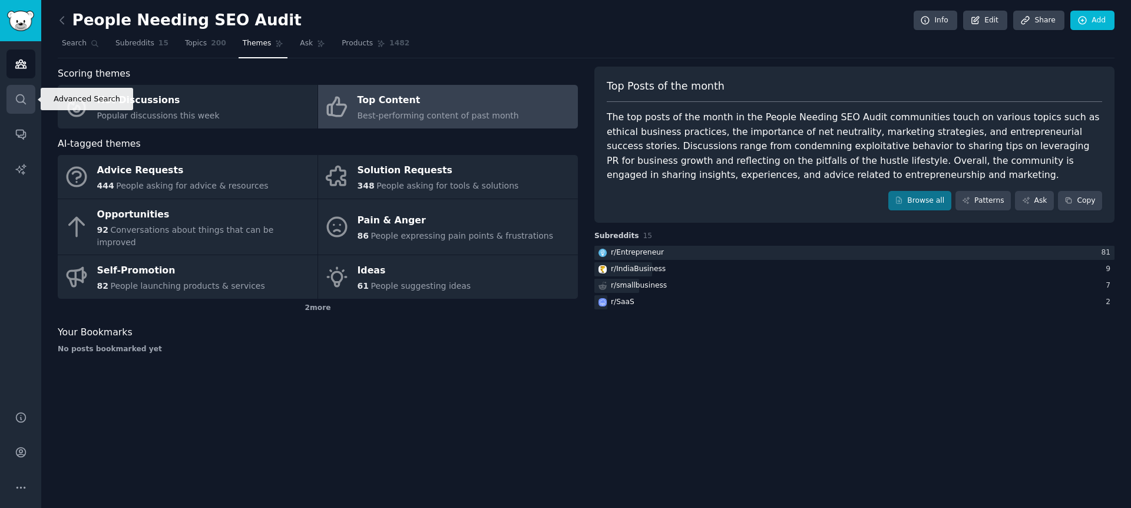
click at [15, 98] on icon "Sidebar" at bounding box center [21, 99] width 12 height 12
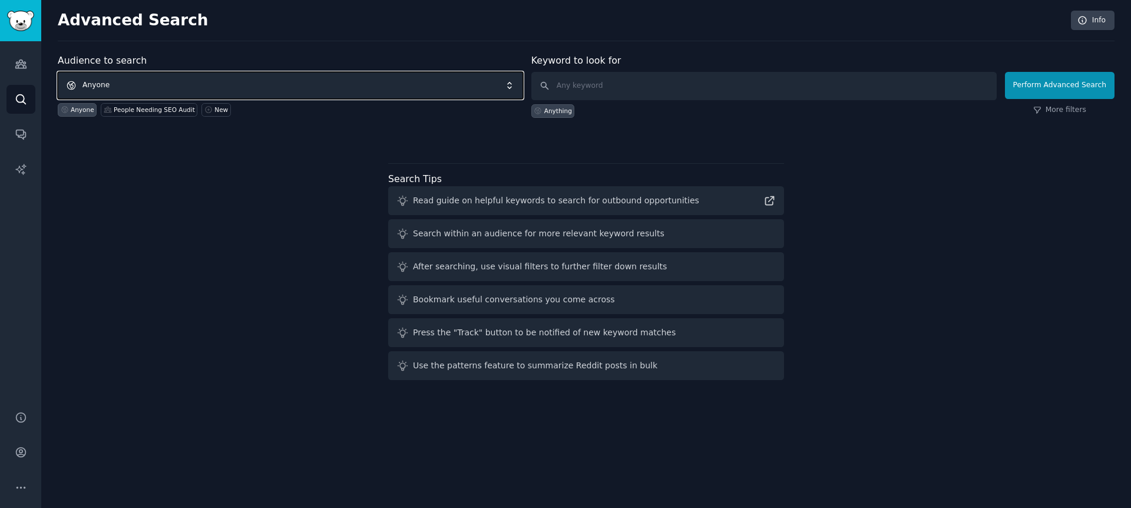
click at [246, 90] on span "Anyone" at bounding box center [291, 85] width 466 height 27
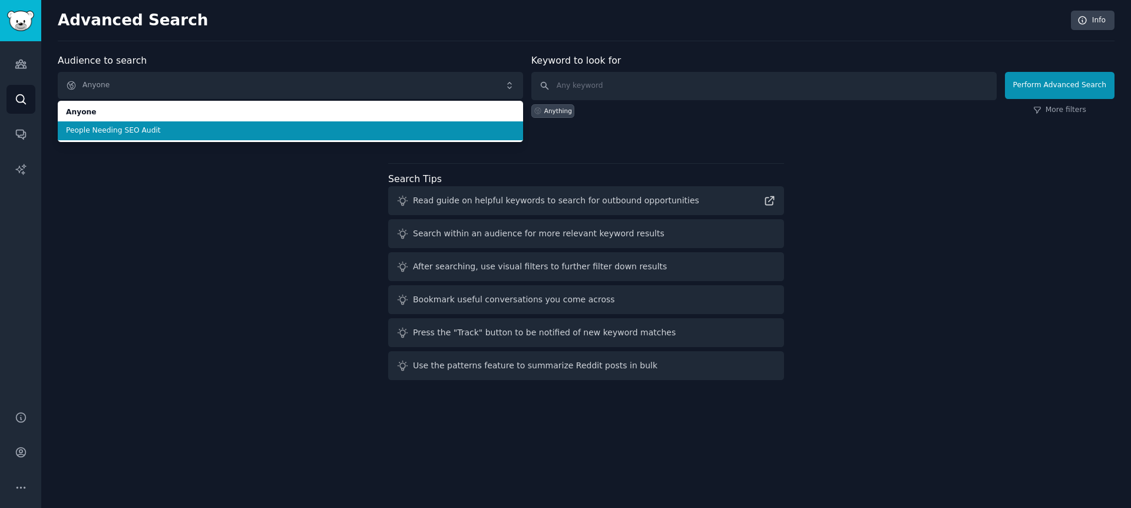
click at [243, 130] on span "People Needing SEO Audit" at bounding box center [290, 131] width 449 height 11
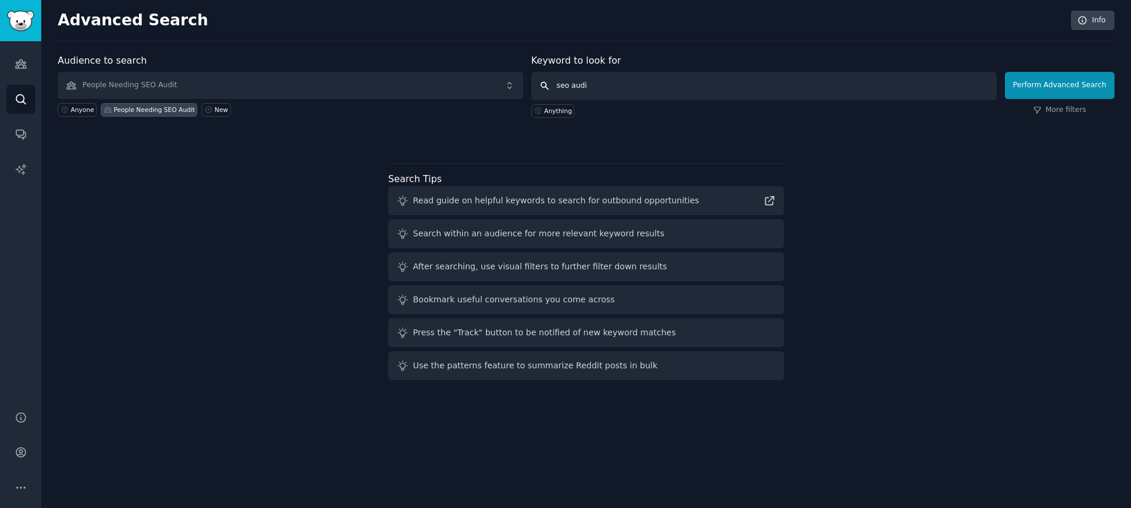
type input "seo audit"
click button "Perform Advanced Search" at bounding box center [1060, 85] width 110 height 27
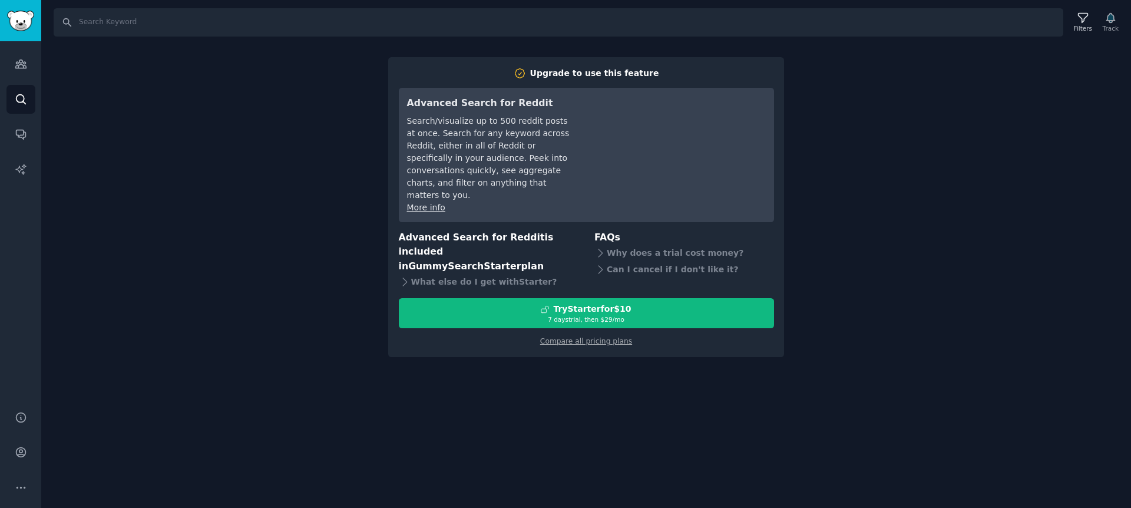
click at [626, 374] on div "Search Filters Track Upgrade to use this feature Advanced Search for Reddit Sea…" at bounding box center [586, 254] width 1090 height 508
click at [18, 136] on icon "Sidebar" at bounding box center [20, 134] width 9 height 9
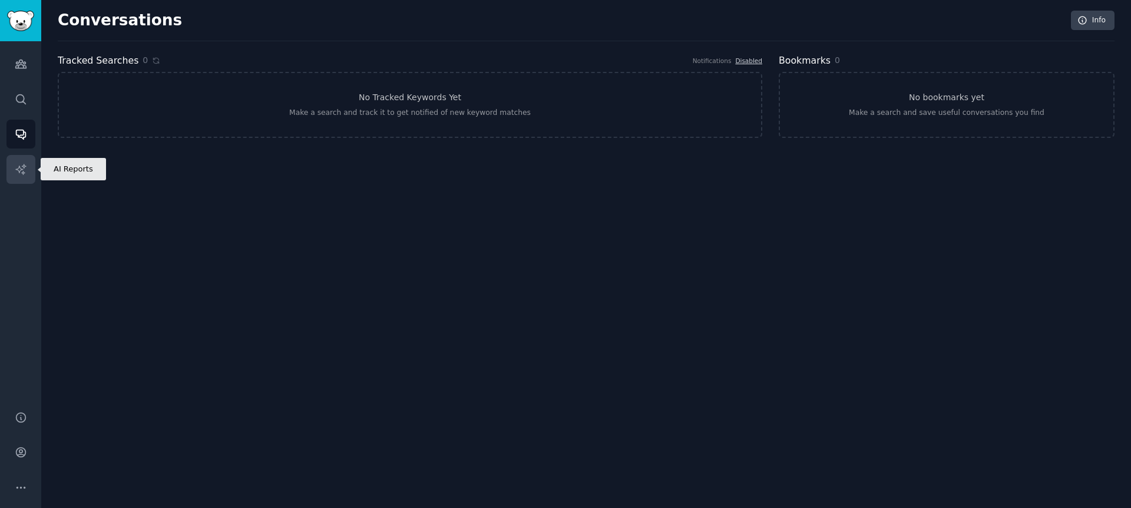
click at [28, 176] on link "AI Reports" at bounding box center [20, 169] width 29 height 29
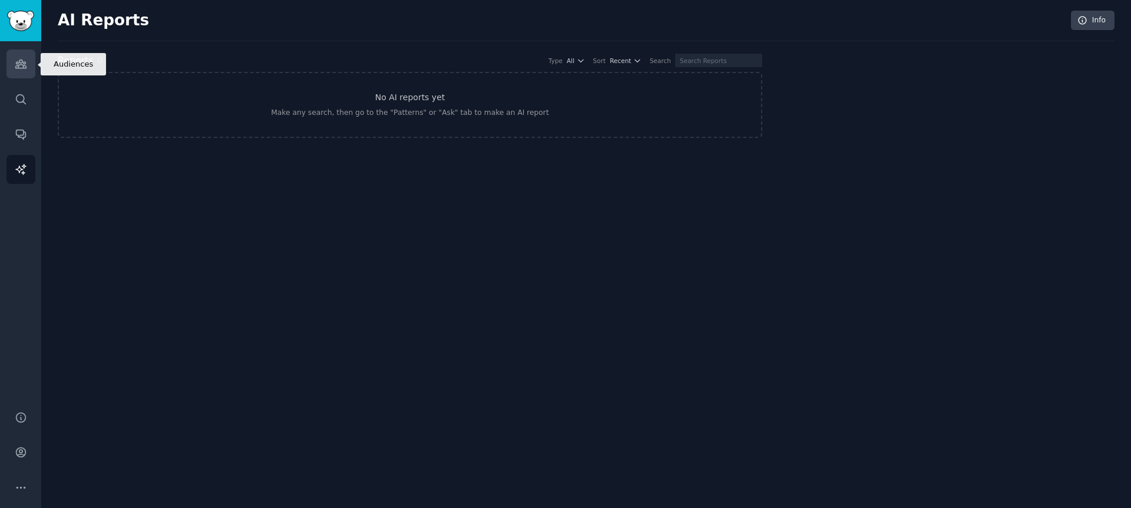
click at [32, 70] on link "Audiences" at bounding box center [20, 63] width 29 height 29
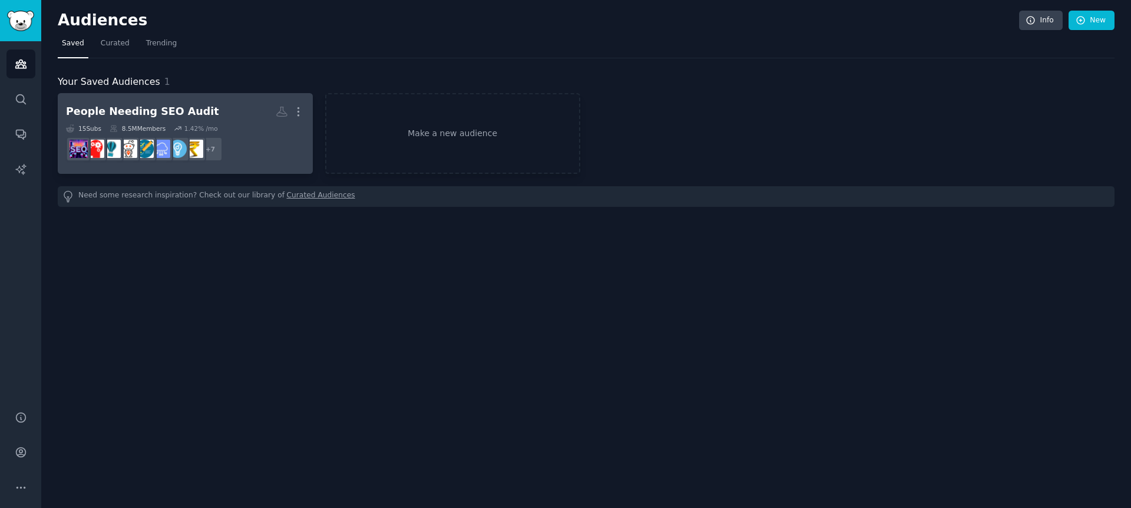
click at [288, 115] on div "More" at bounding box center [290, 111] width 29 height 21
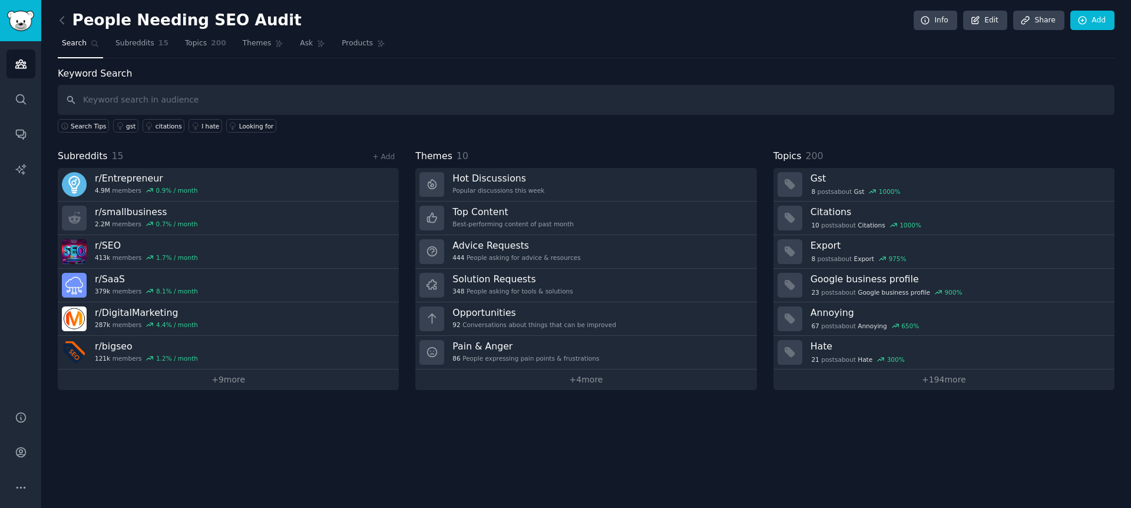
click at [213, 111] on input "text" at bounding box center [586, 100] width 1057 height 30
type input "seo audit"
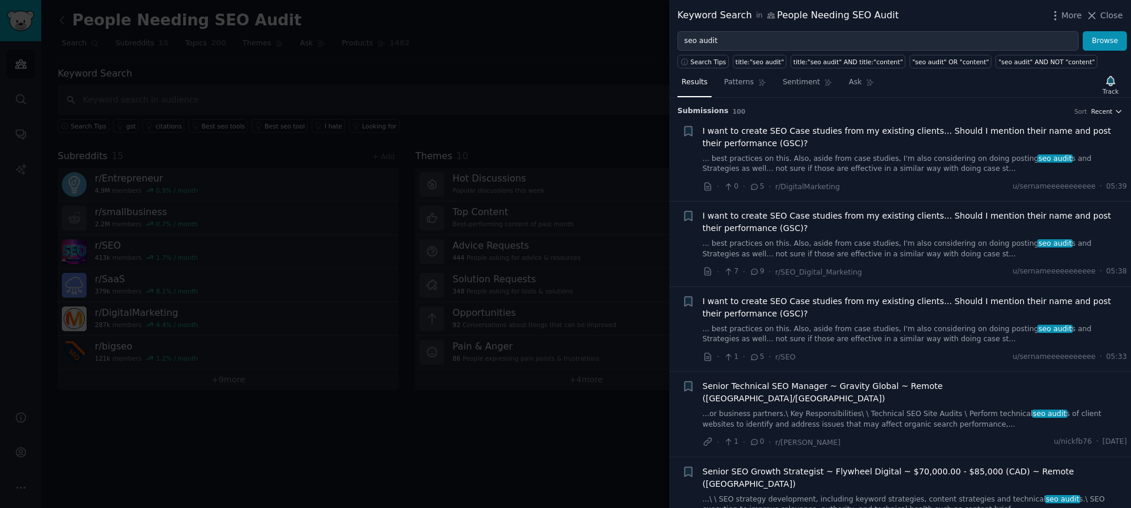
click at [1111, 110] on button "Recent" at bounding box center [1107, 111] width 32 height 8
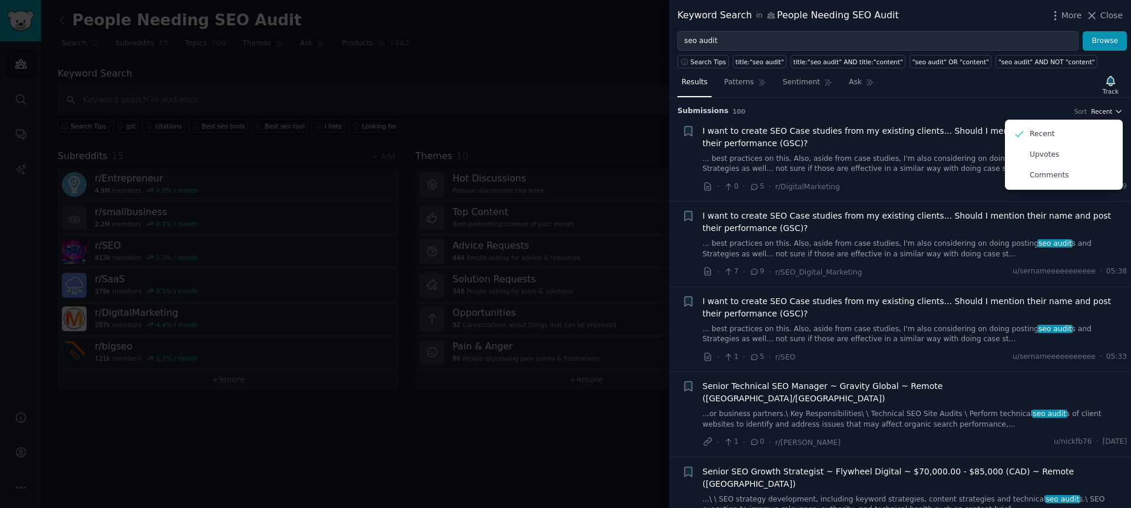
click at [1111, 110] on button "Recent" at bounding box center [1107, 111] width 32 height 8
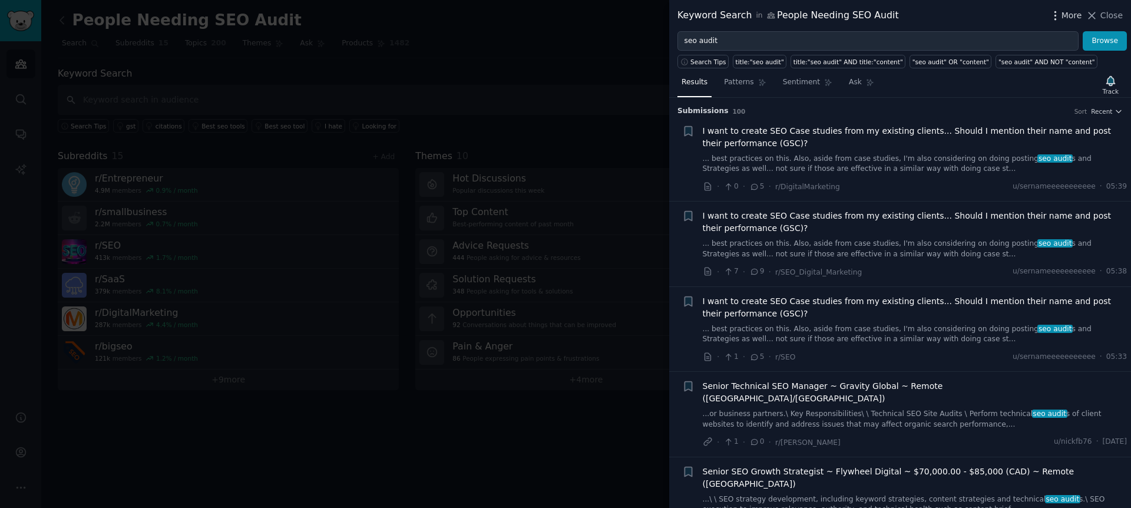
click at [1065, 17] on span "More" at bounding box center [1072, 15] width 21 height 12
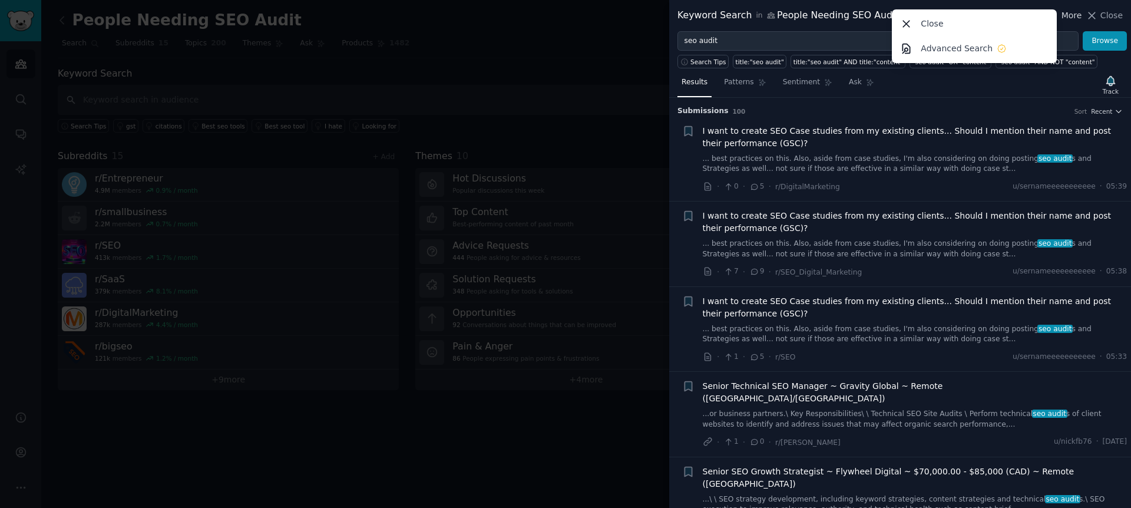
click at [1065, 17] on span "More" at bounding box center [1072, 15] width 21 height 12
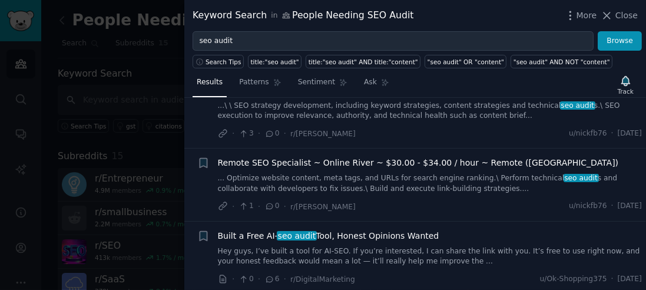
scroll to position [392, 0]
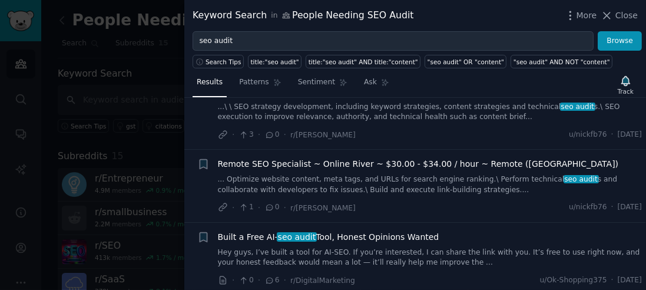
click at [399, 158] on span "Remote SEO Specialist ~ Online River ~ $30.00 - $34.00 / hour ~ Remote ([GEOGRA…" at bounding box center [418, 164] width 401 height 12
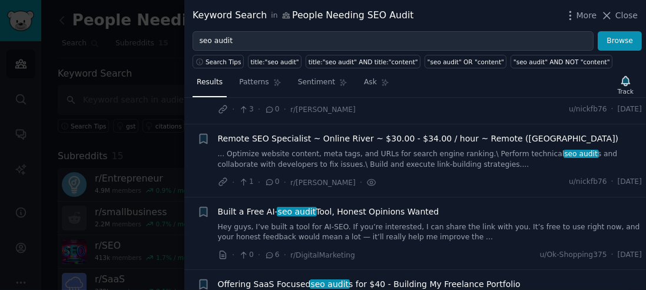
click at [400, 206] on span "Built a Free AI- seo audit Tool, Honest Opinions Wanted" at bounding box center [329, 212] width 222 height 12
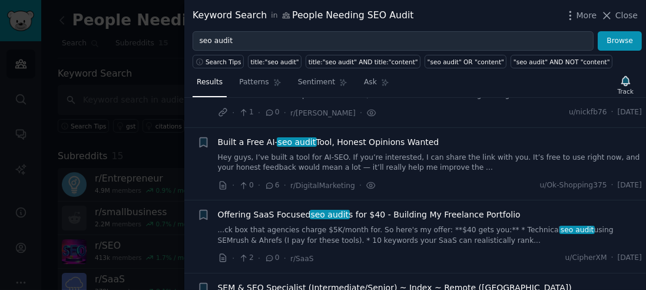
scroll to position [491, 0]
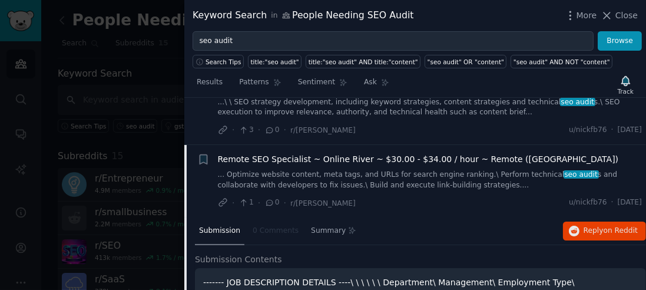
scroll to position [396, 0]
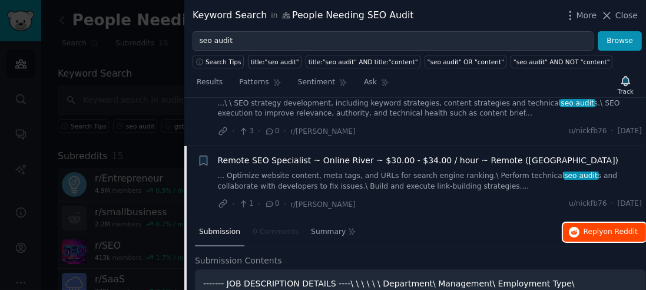
click at [589, 227] on span "Reply on Reddit" at bounding box center [611, 232] width 54 height 11
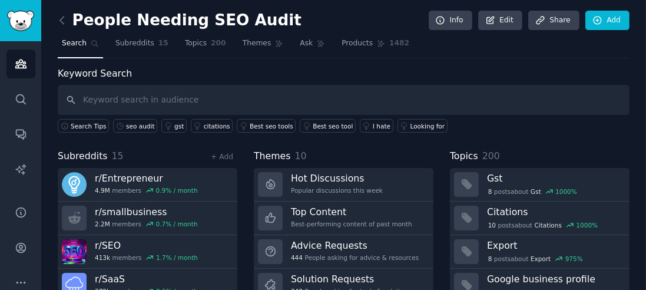
scroll to position [59, 0]
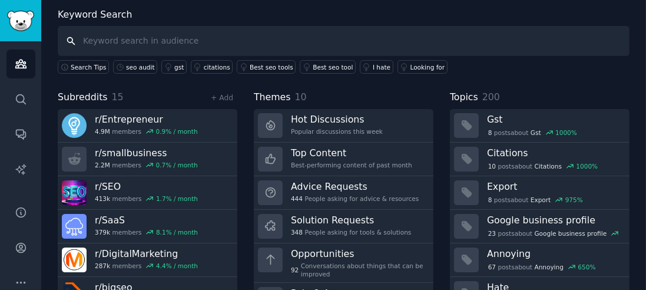
click at [196, 34] on input "text" at bounding box center [344, 41] width 572 height 30
type input "seo audit for my website"
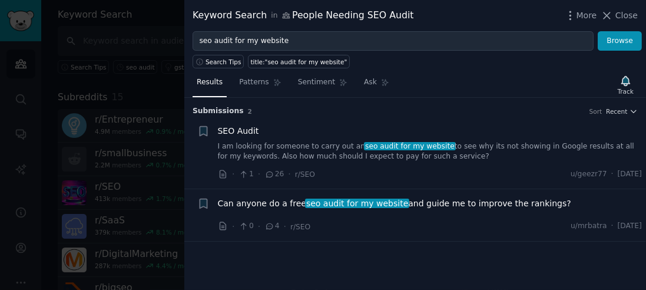
click at [357, 150] on link "I am looking for someone to carry out an seo audit for my website to see why it…" at bounding box center [430, 151] width 425 height 21
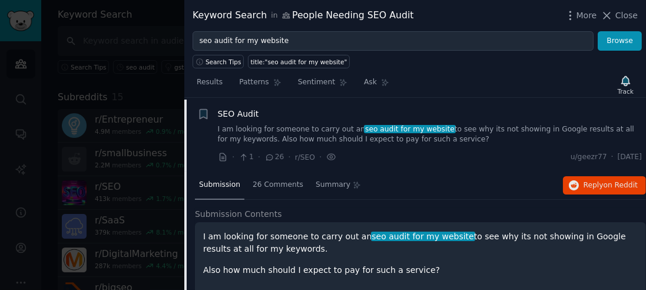
scroll to position [18, 0]
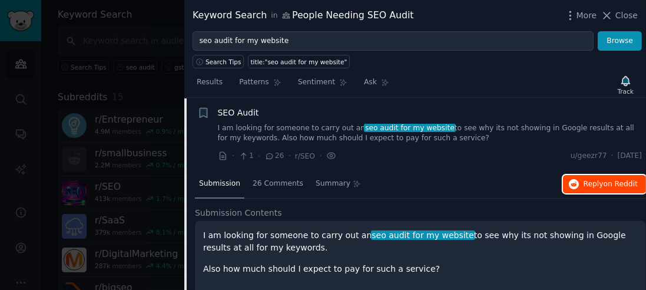
click at [622, 186] on span "Reply on Reddit" at bounding box center [611, 184] width 54 height 11
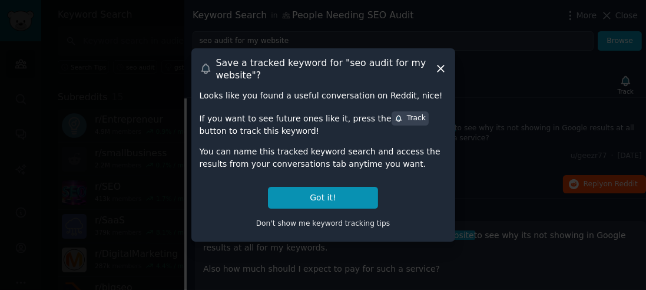
click at [445, 74] on icon at bounding box center [441, 68] width 12 height 12
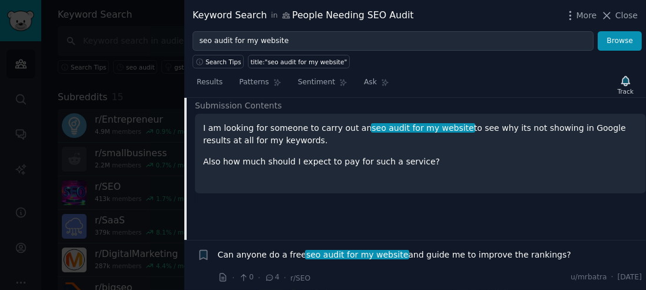
scroll to position [0, 0]
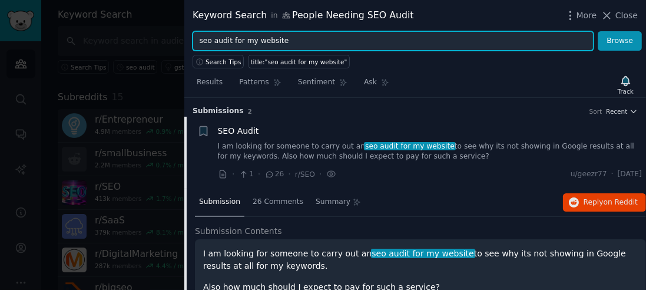
click at [246, 44] on input "seo audit for my website" at bounding box center [393, 41] width 401 height 20
type input "rank my website"
click at [598, 31] on button "Browse" at bounding box center [620, 41] width 44 height 20
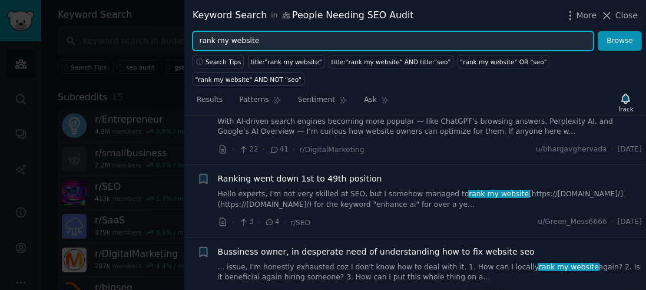
scroll to position [143, 0]
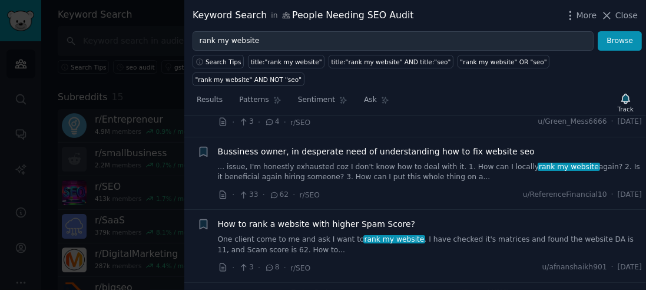
click at [436, 146] on span "Bussiness owner, in desperate need of understanding how to fix website seo" at bounding box center [376, 152] width 317 height 12
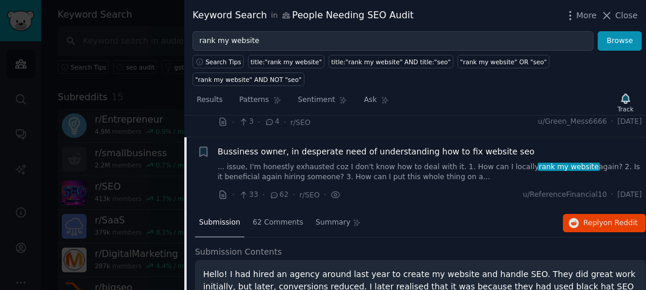
click at [436, 146] on span "Bussiness owner, in desperate need of understanding how to fix website seo" at bounding box center [376, 152] width 317 height 12
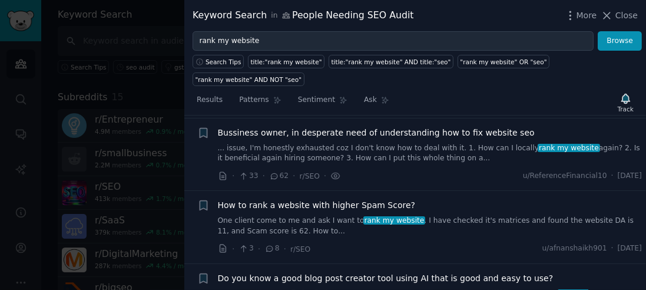
scroll to position [163, 0]
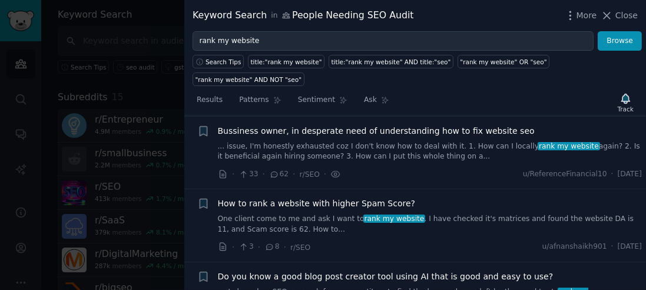
click at [436, 141] on link "... issue, I'm honestly exhausted coz I don't know how to deal with it. 1. How …" at bounding box center [430, 151] width 425 height 21
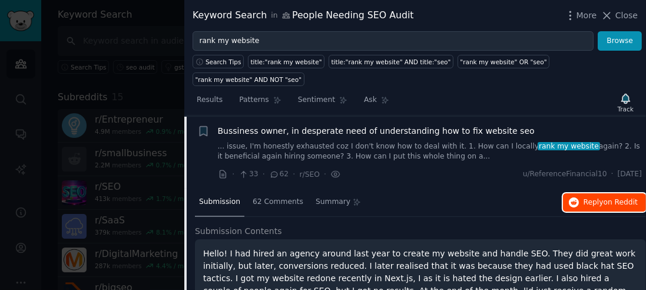
click at [590, 197] on span "Reply on Reddit" at bounding box center [611, 202] width 54 height 11
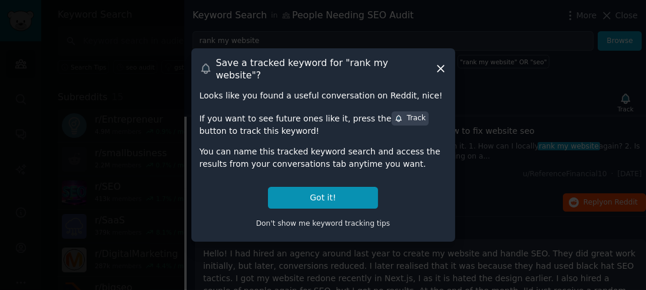
click at [439, 71] on icon at bounding box center [441, 69] width 6 height 6
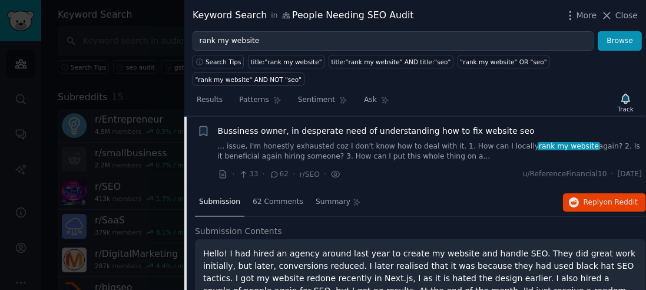
click at [148, 39] on div at bounding box center [323, 145] width 646 height 290
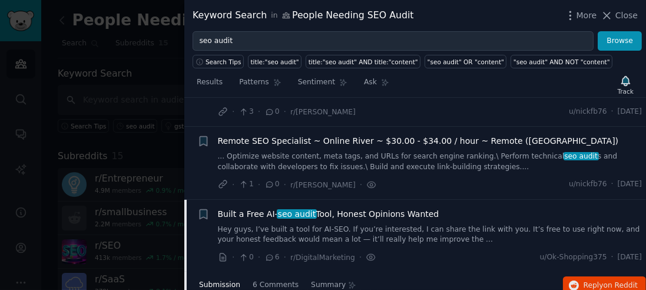
scroll to position [414, 0]
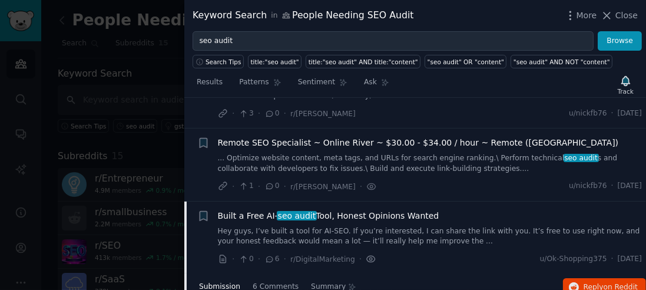
click at [367, 253] on icon at bounding box center [371, 259] width 11 height 12
click at [368, 210] on span "Built a Free AI- seo audit Tool, Honest Opinions Wanted" at bounding box center [329, 216] width 222 height 12
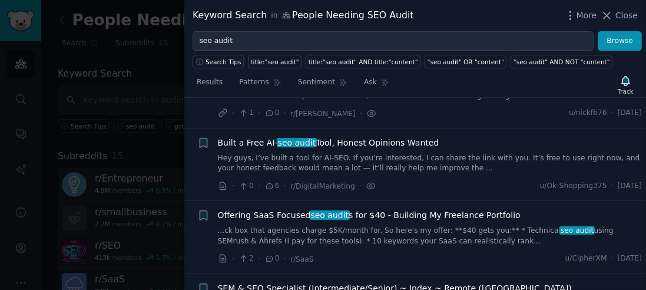
scroll to position [491, 0]
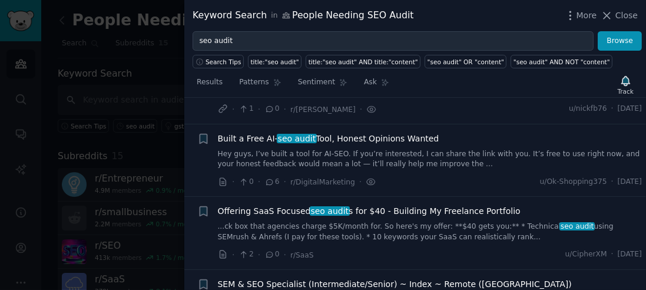
click at [380, 149] on link "Hey guys, I’ve built a tool for AI-SEO. If you’re interested, I can share the l…" at bounding box center [430, 159] width 425 height 21
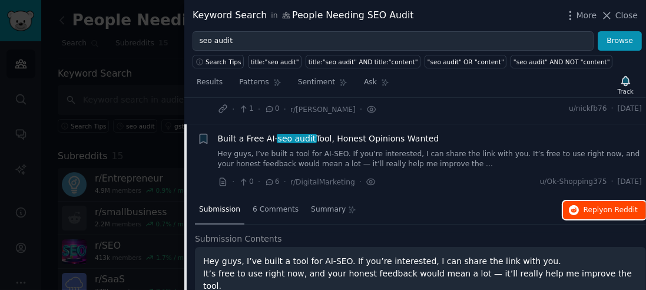
click at [585, 205] on span "Reply on Reddit" at bounding box center [611, 210] width 54 height 11
